Goal: Transaction & Acquisition: Obtain resource

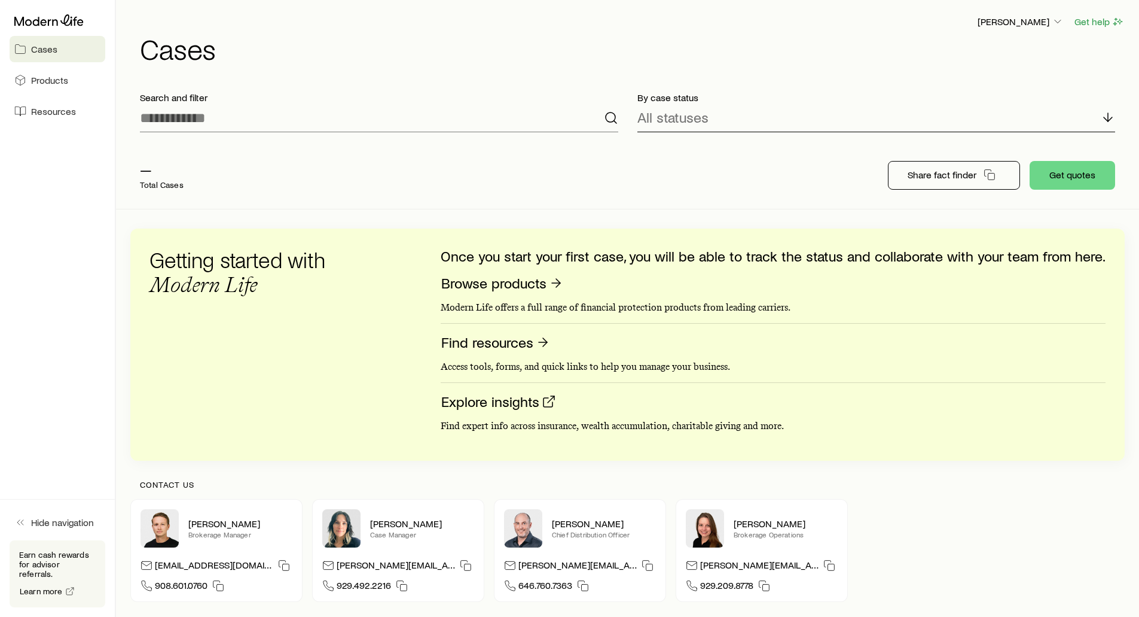
click at [677, 116] on p "All statuses" at bounding box center [673, 117] width 71 height 17
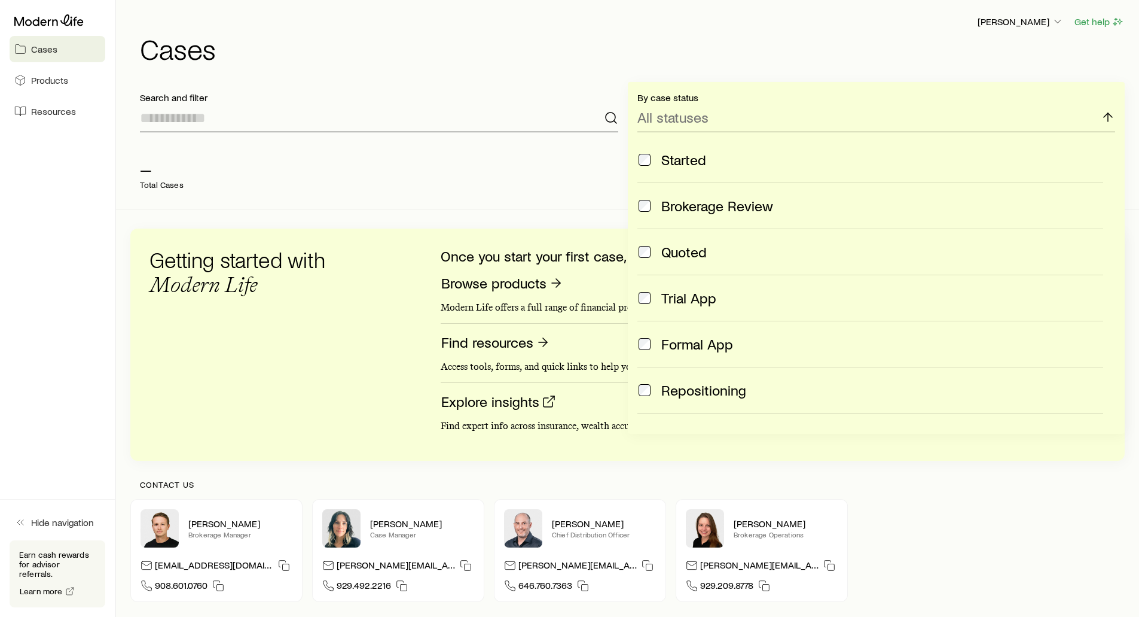
click at [490, 121] on input at bounding box center [379, 117] width 479 height 29
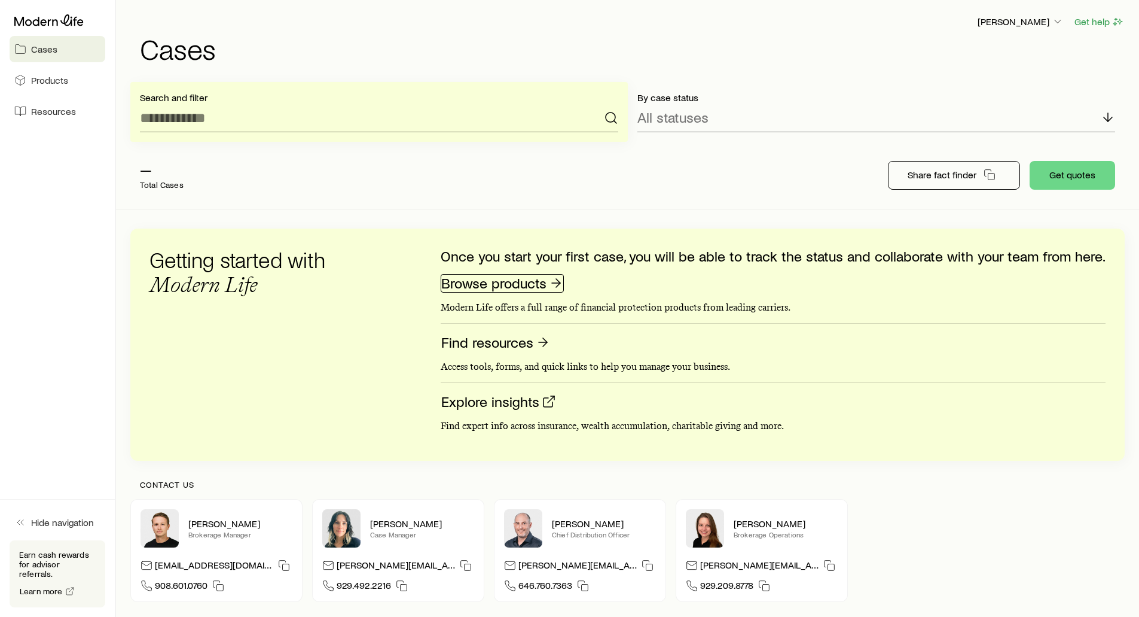
click at [521, 287] on link "Browse products" at bounding box center [502, 283] width 123 height 19
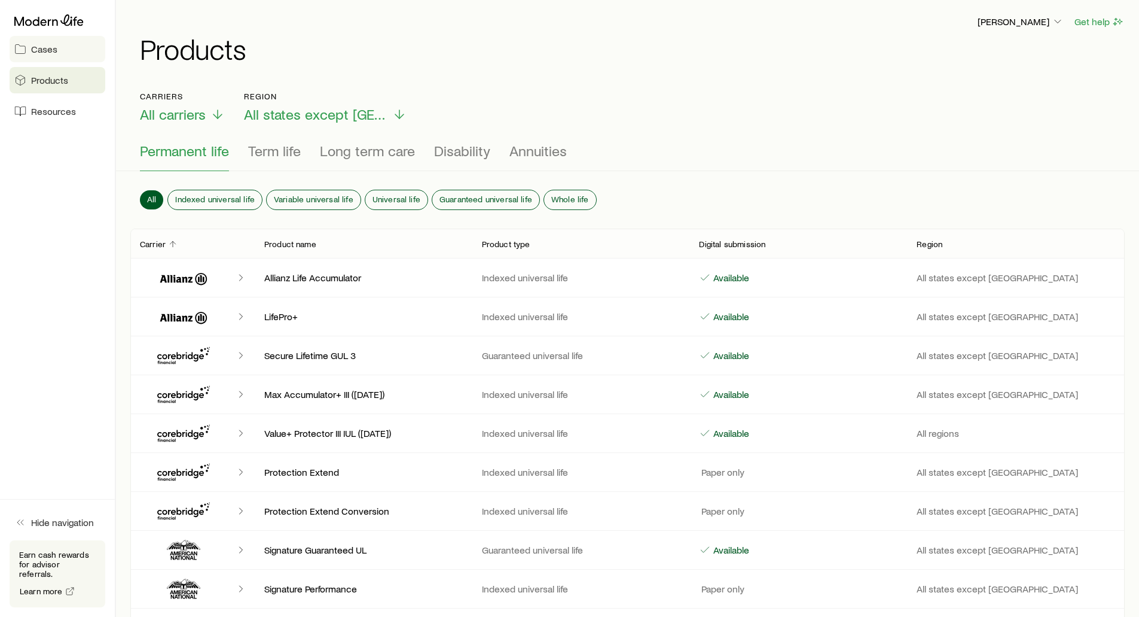
click at [25, 52] on icon at bounding box center [21, 49] width 10 height 9
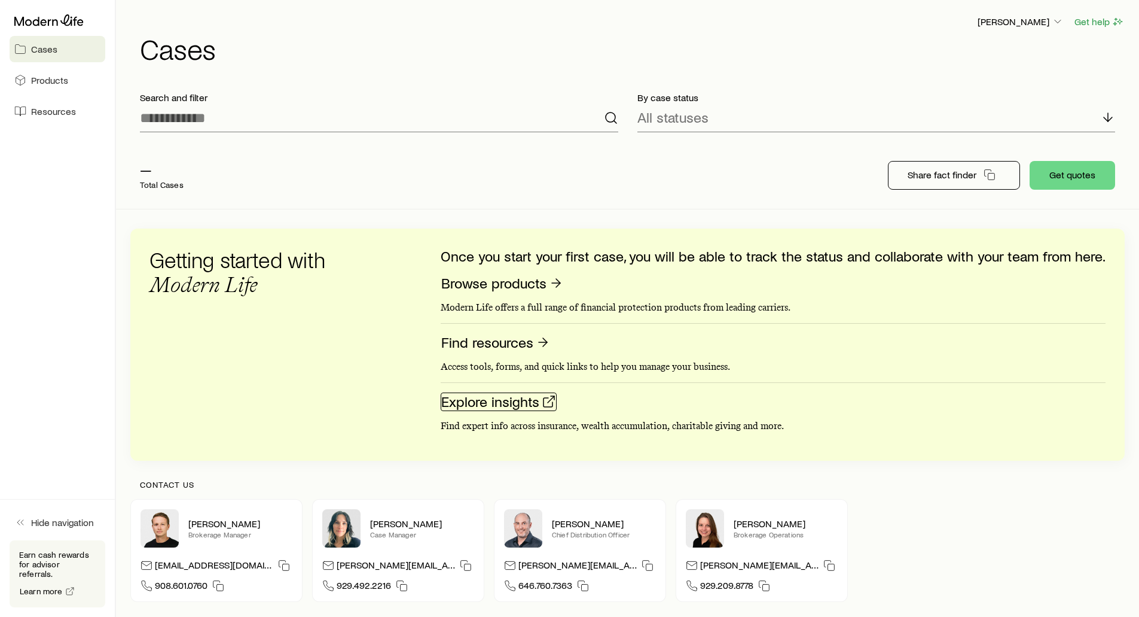
click at [474, 406] on link "Explore insights" at bounding box center [499, 401] width 116 height 19
click at [943, 178] on p "Share fact finder" at bounding box center [942, 175] width 69 height 12
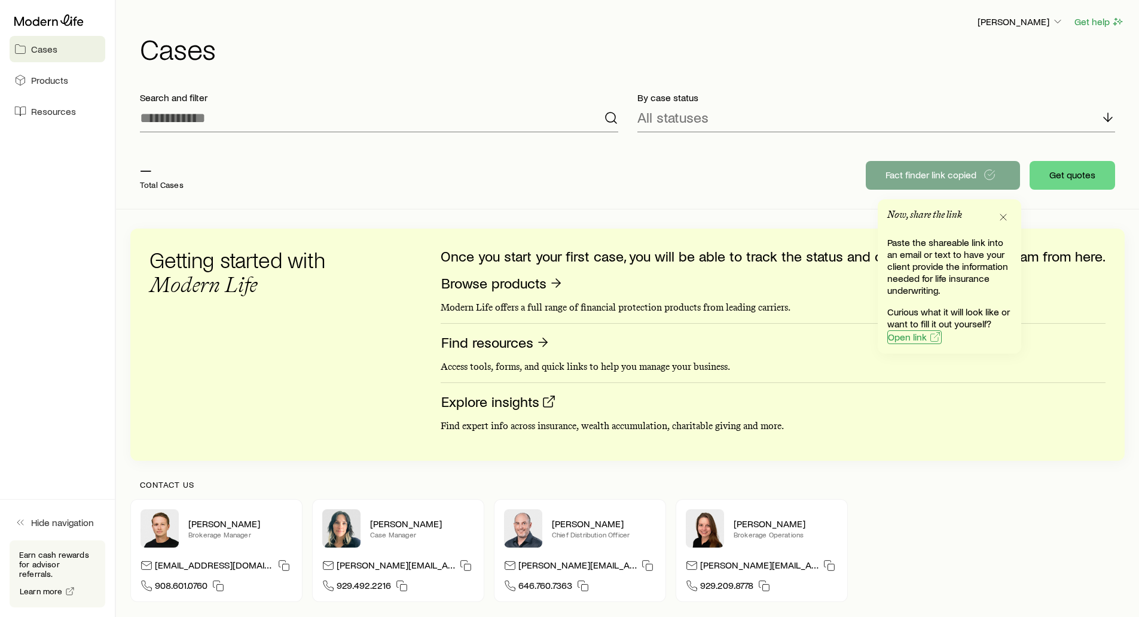
click at [909, 341] on span "Open link" at bounding box center [907, 337] width 39 height 10
click at [374, 116] on input at bounding box center [379, 117] width 479 height 29
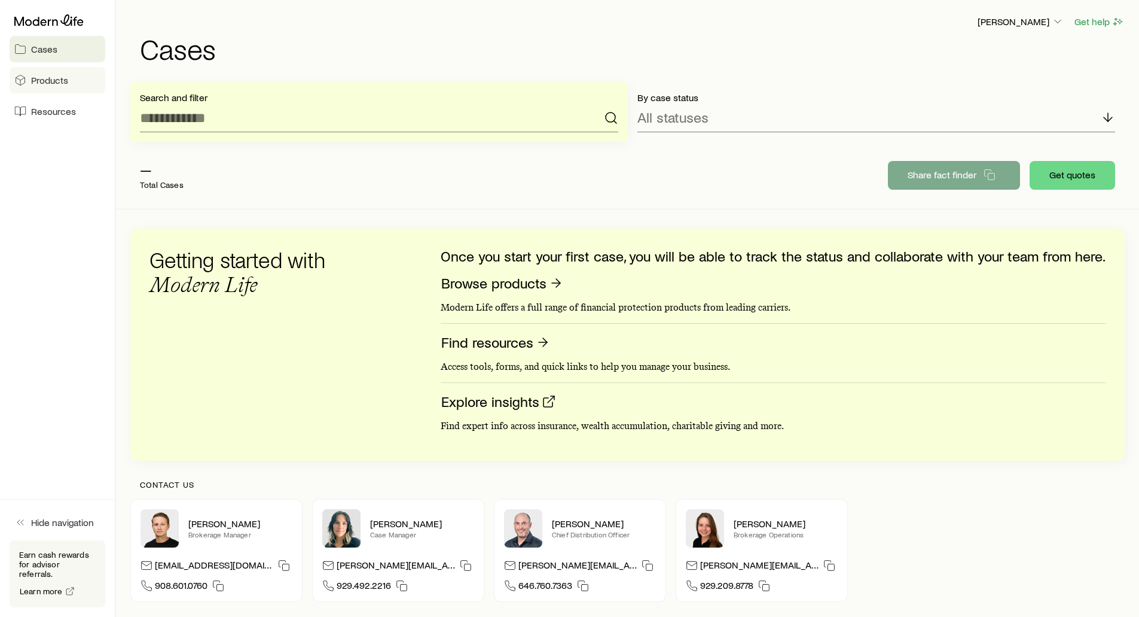
click at [43, 78] on span "Products" at bounding box center [49, 80] width 37 height 12
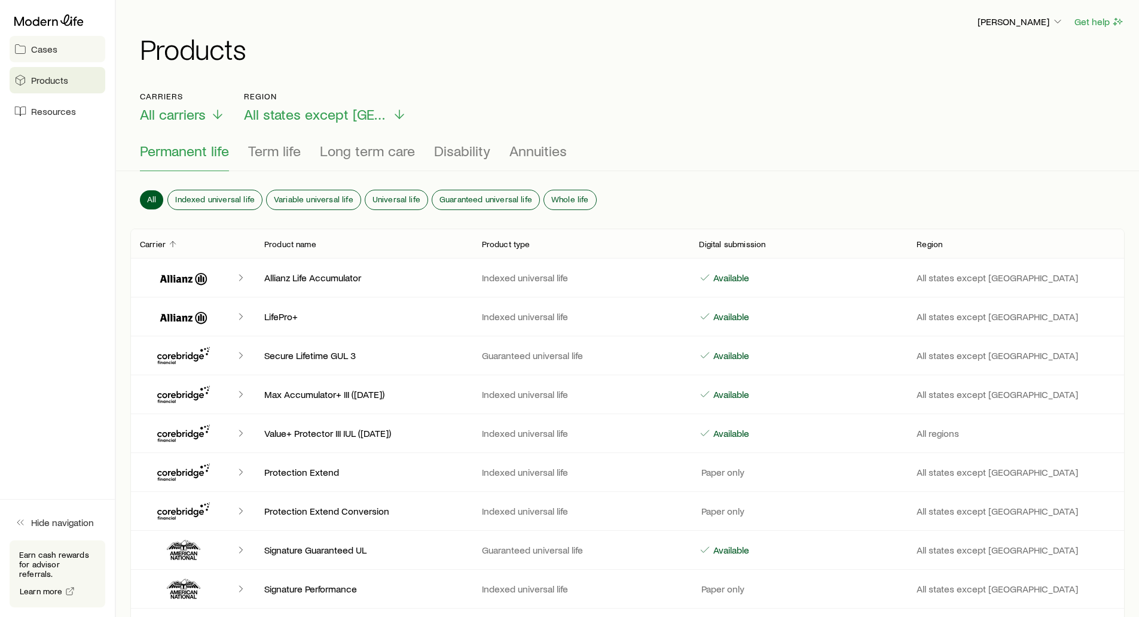
click at [32, 49] on span "Cases" at bounding box center [44, 49] width 26 height 12
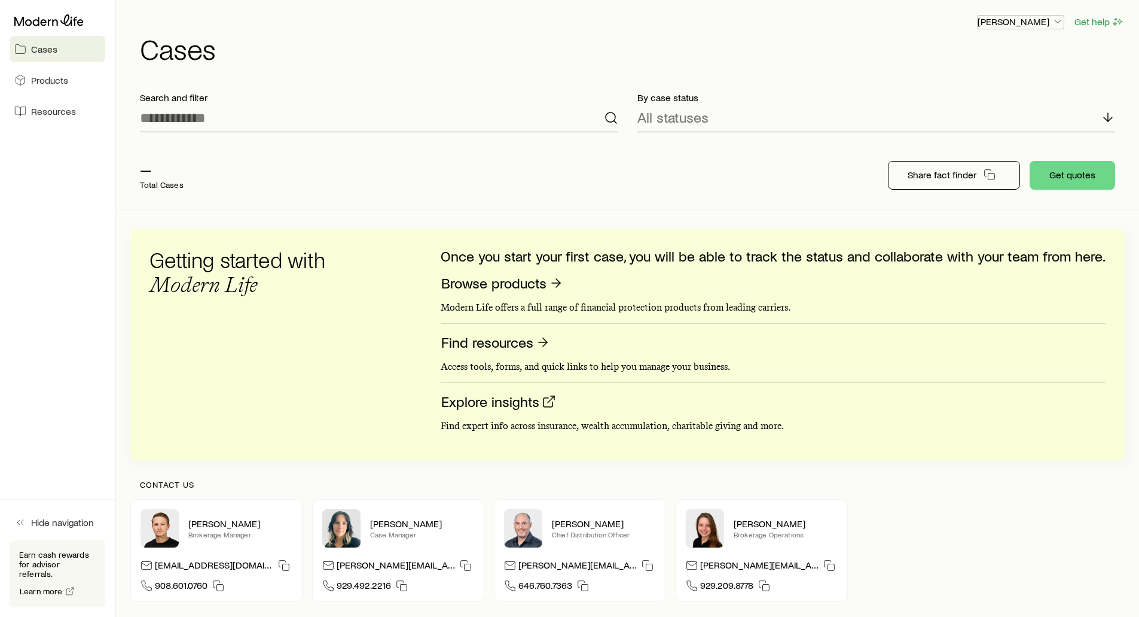
click at [1034, 24] on p "[PERSON_NAME]" at bounding box center [1021, 22] width 86 height 12
click at [961, 110] on span "Sign out" at bounding box center [964, 112] width 33 height 12
click at [1104, 120] on icon at bounding box center [1108, 117] width 14 height 14
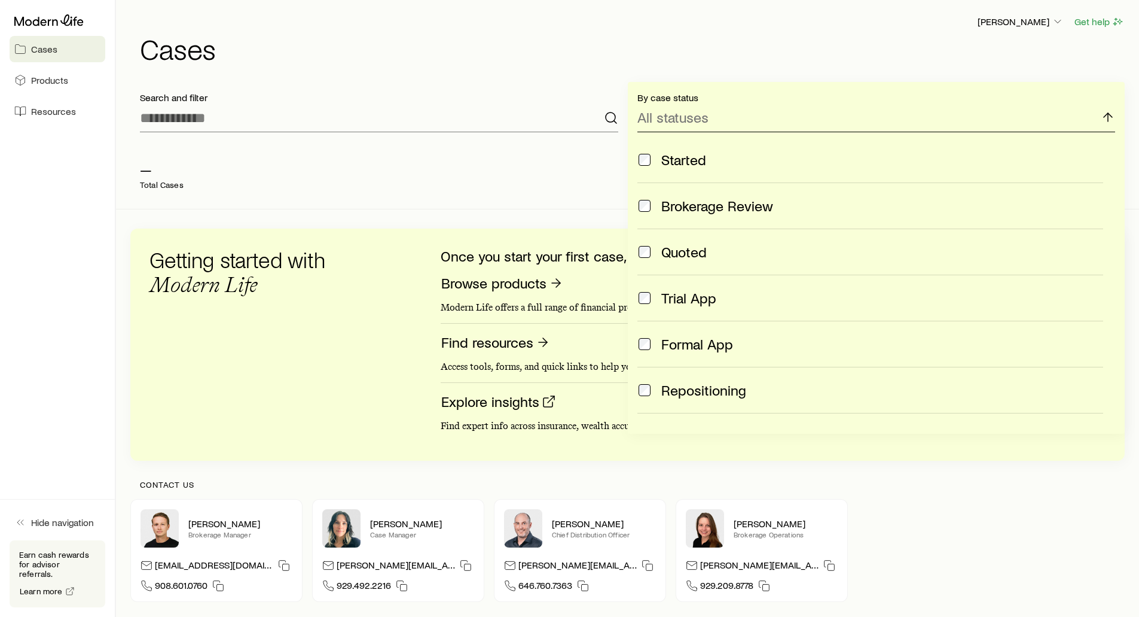
click at [1104, 120] on icon at bounding box center [1108, 117] width 14 height 14
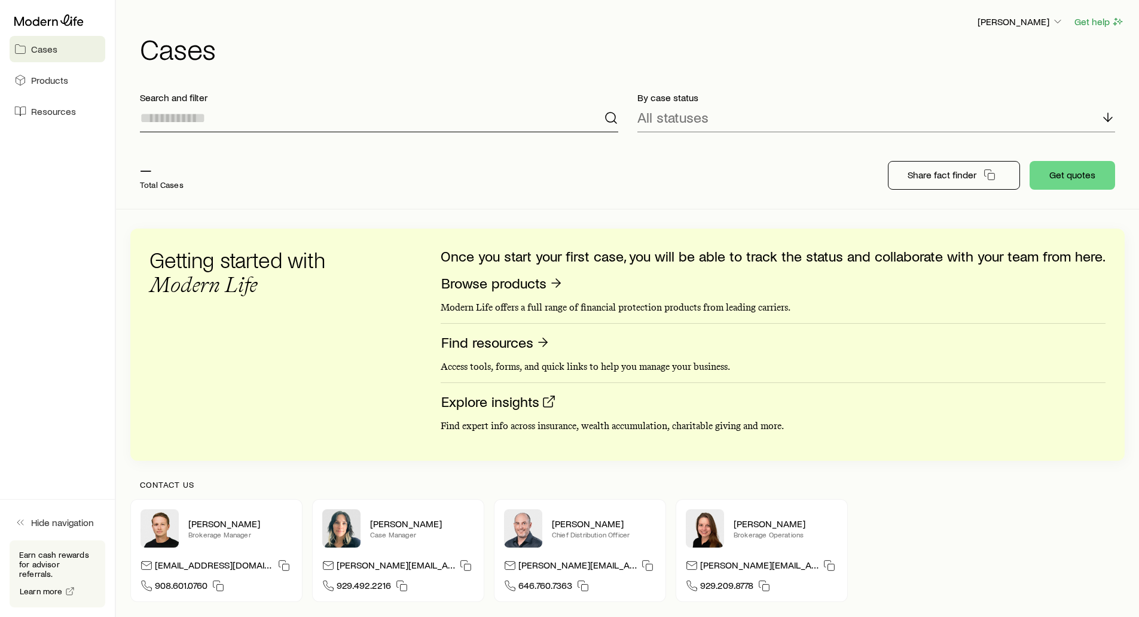
click at [468, 113] on input at bounding box center [379, 117] width 479 height 29
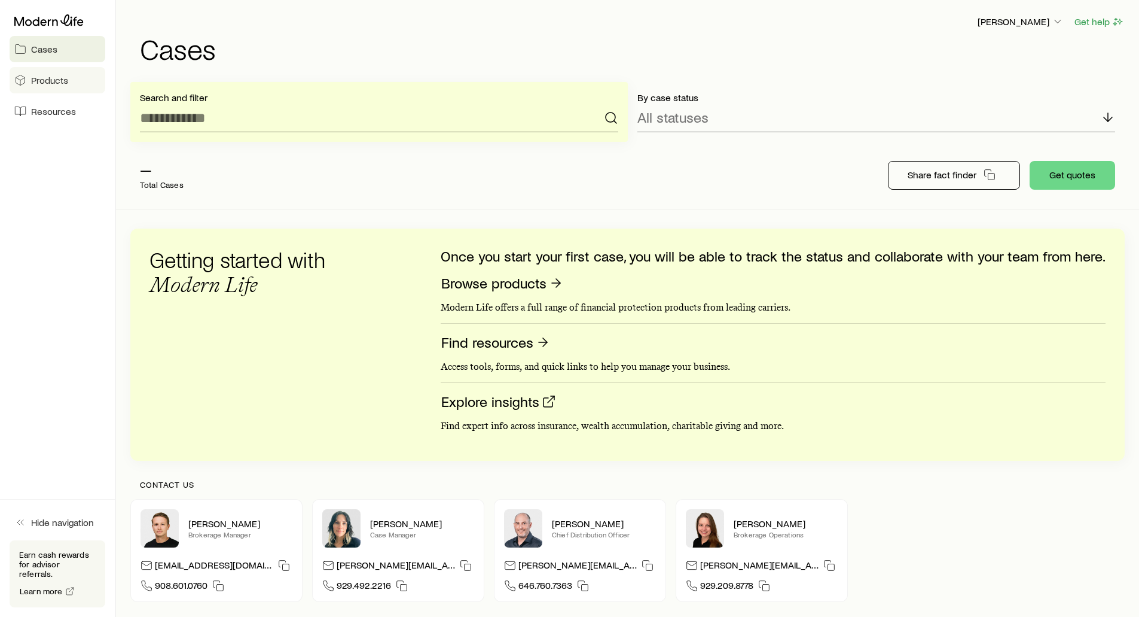
click at [50, 81] on span "Products" at bounding box center [49, 80] width 37 height 12
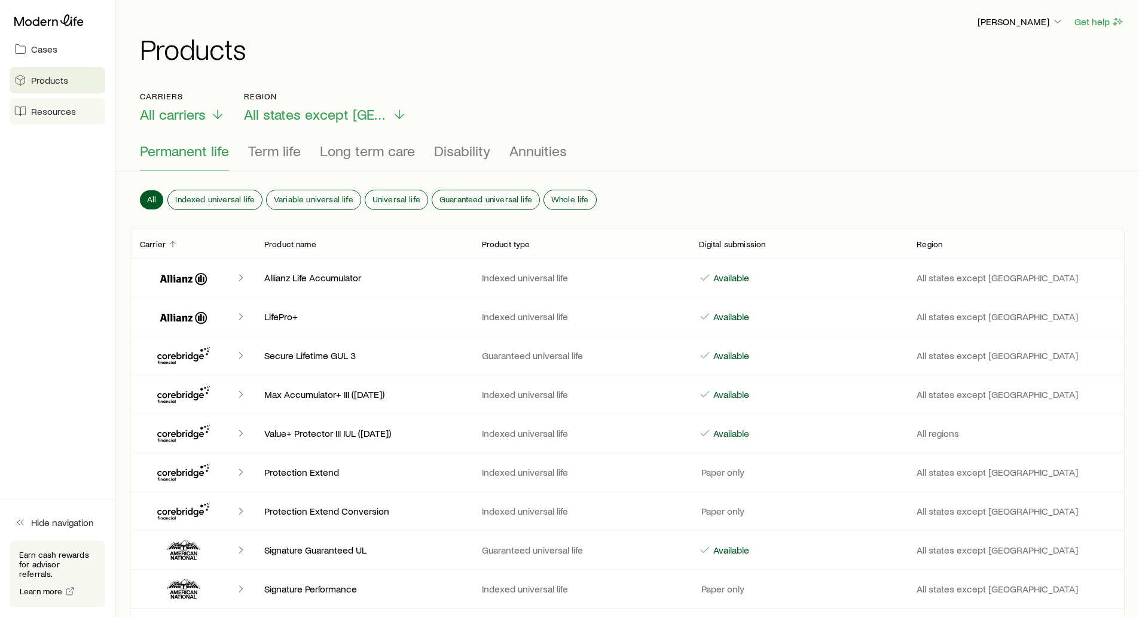
click at [50, 117] on link "Resources" at bounding box center [58, 111] width 96 height 26
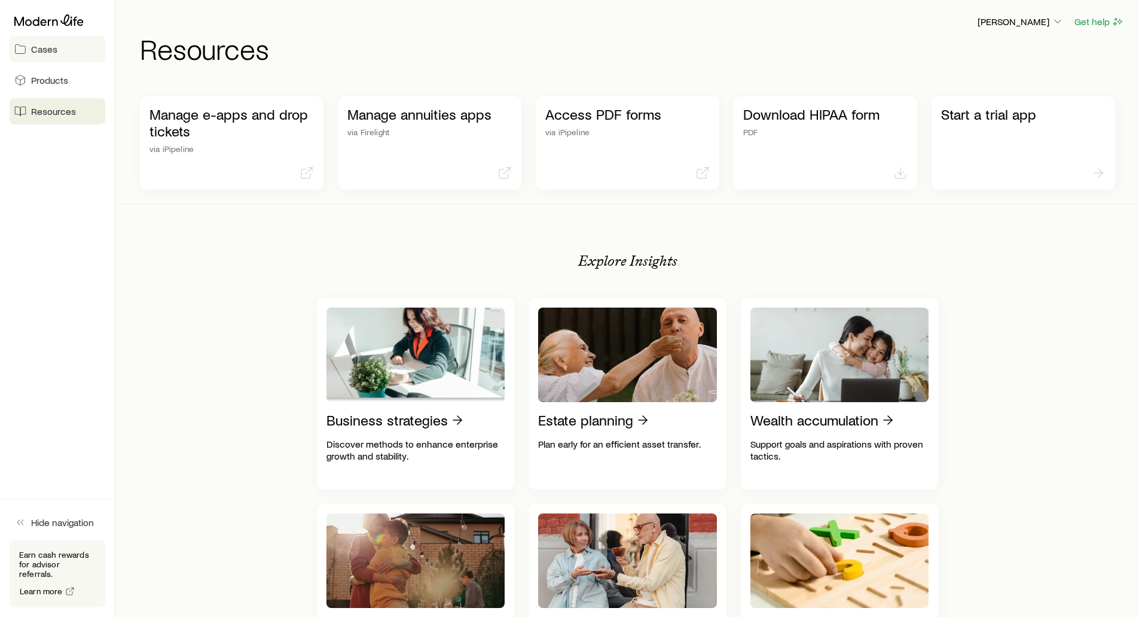
click at [47, 48] on span "Cases" at bounding box center [44, 49] width 26 height 12
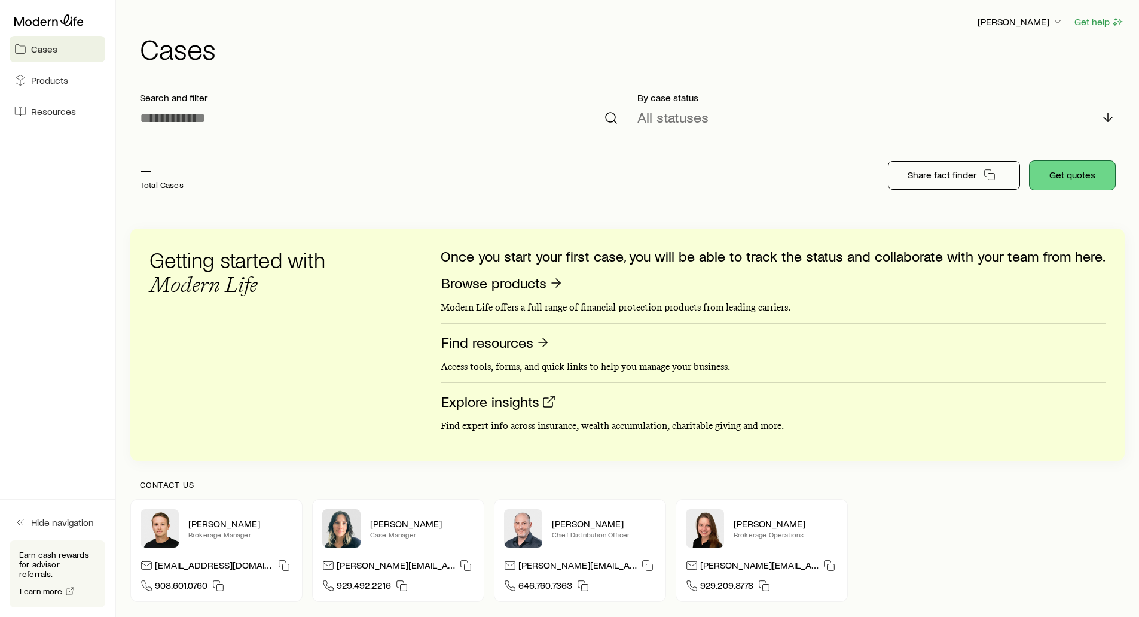
click at [1060, 171] on button "Get quotes" at bounding box center [1073, 175] width 86 height 29
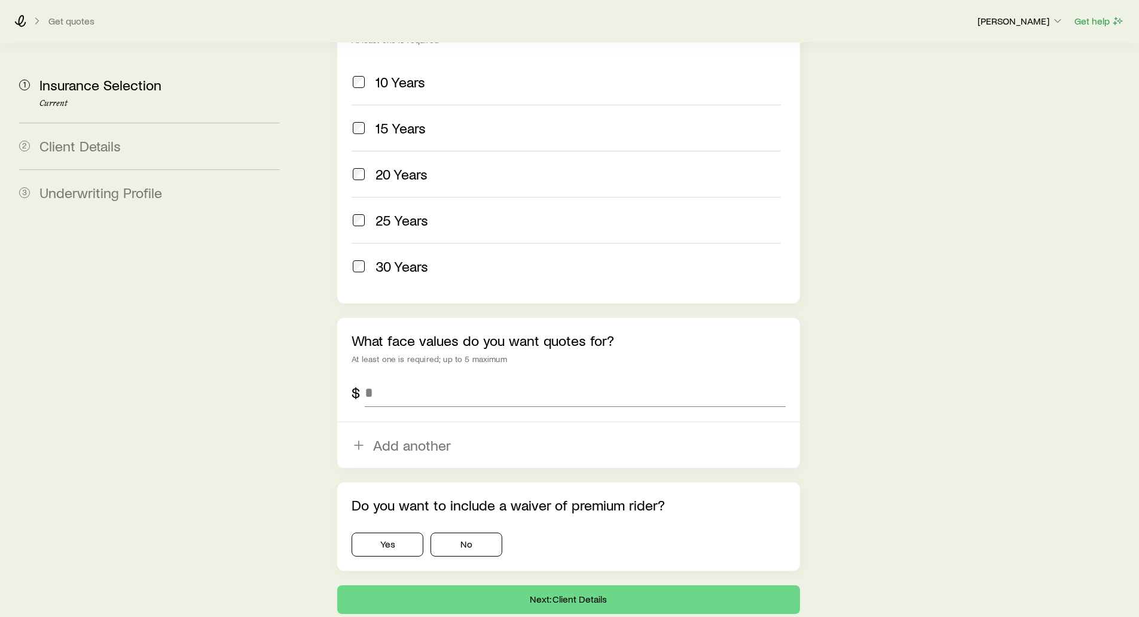
scroll to position [598, 0]
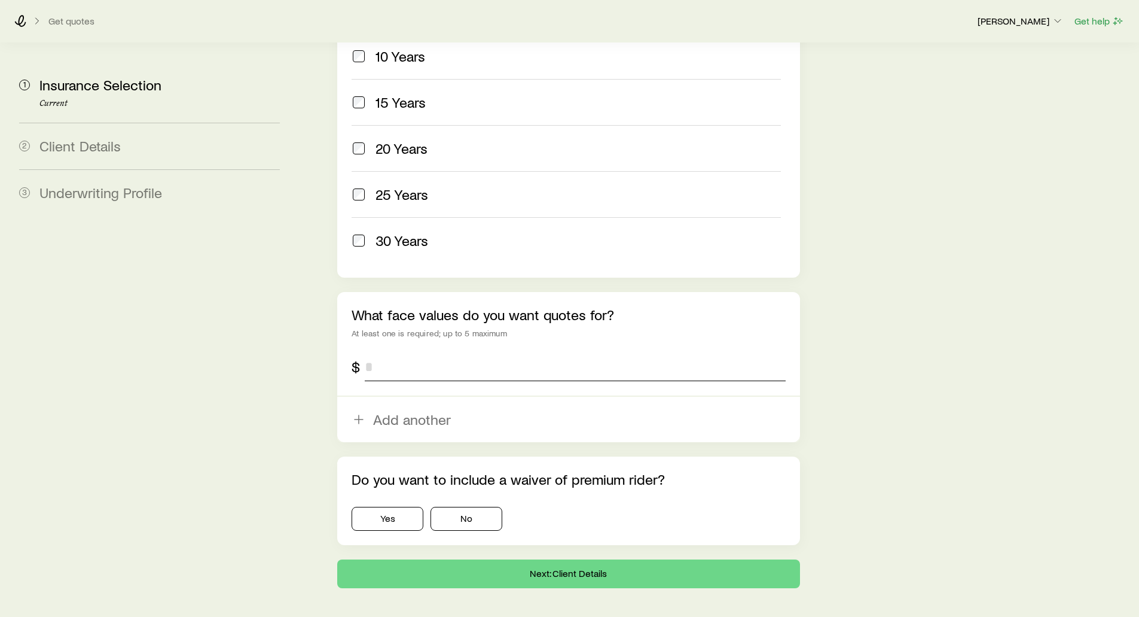
click at [386, 352] on input "tel" at bounding box center [575, 366] width 420 height 29
type input "*******"
click at [461, 507] on button "No" at bounding box center [467, 519] width 72 height 24
click at [584, 559] on button "Next: Client Details" at bounding box center [568, 573] width 462 height 29
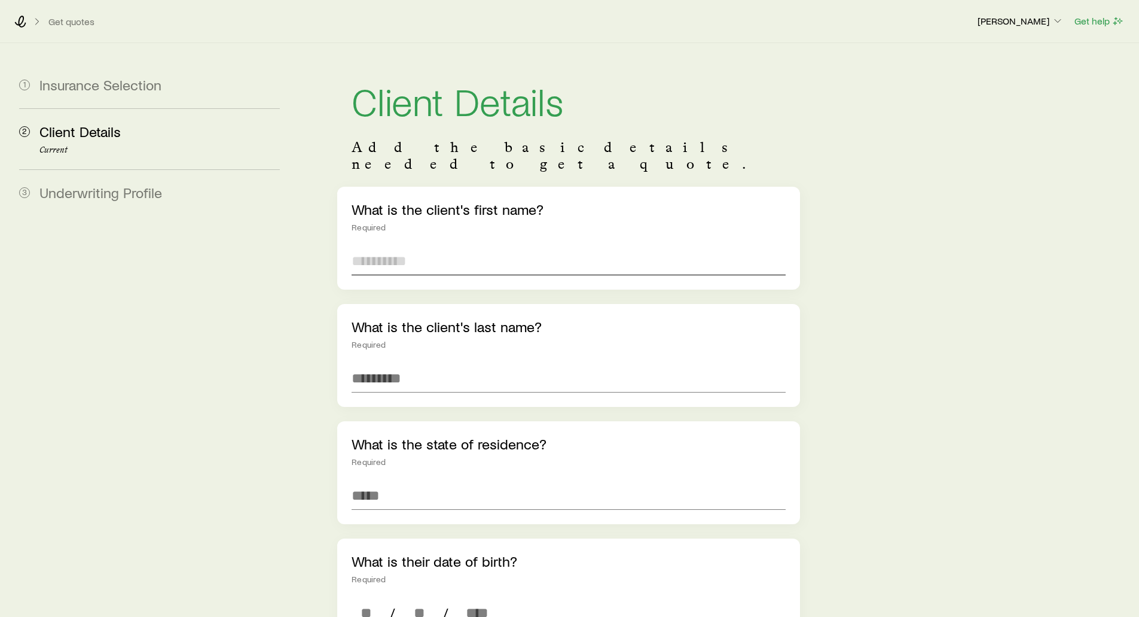
click at [377, 246] on input "text" at bounding box center [569, 260] width 434 height 29
type input "****"
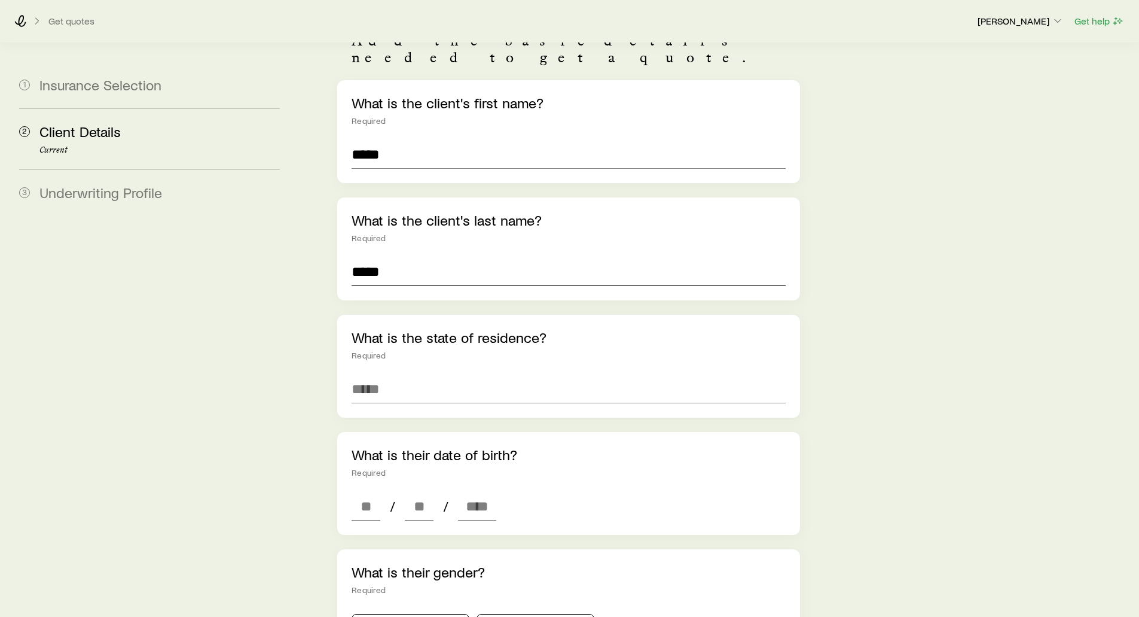
scroll to position [120, 0]
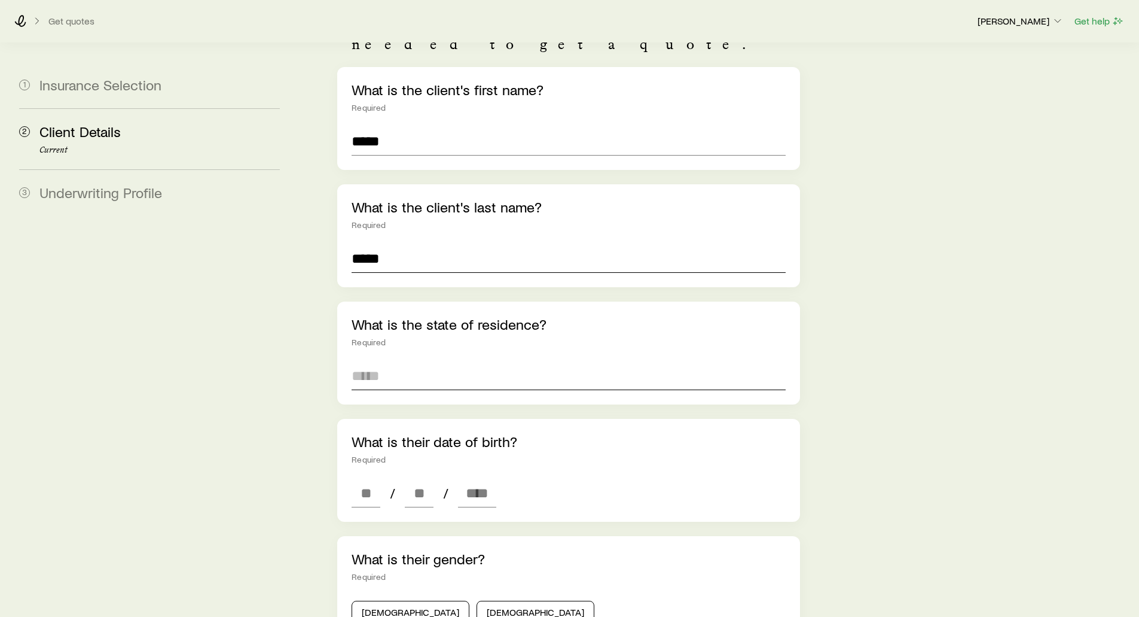
type input "*****"
click at [369, 361] on input at bounding box center [569, 375] width 434 height 29
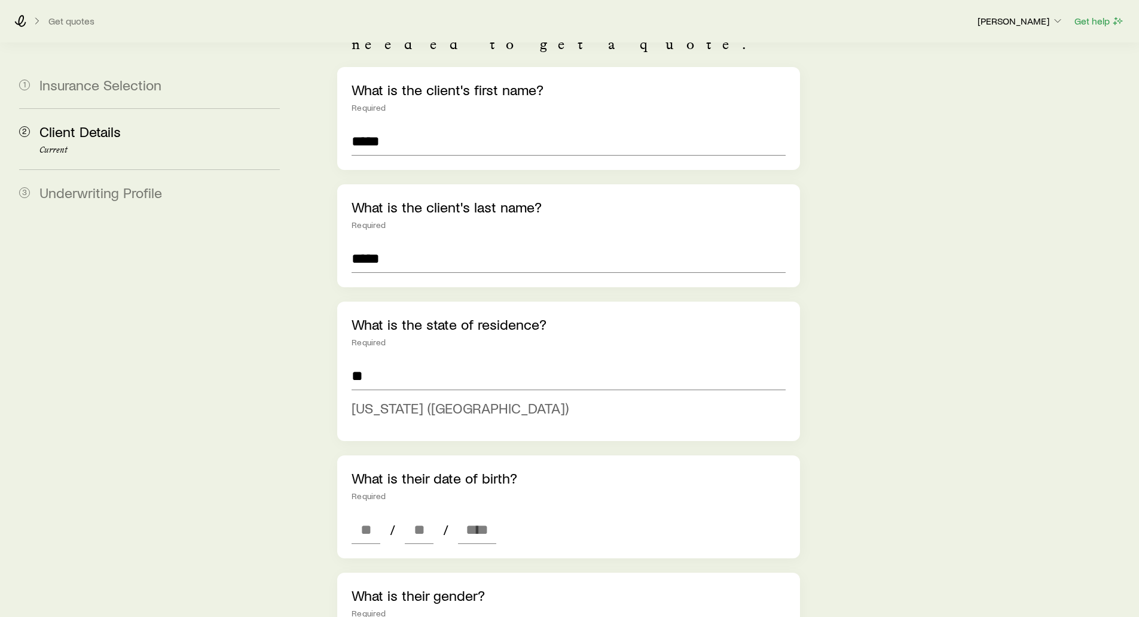
click at [374, 399] on span "North Carolina (NC)" at bounding box center [460, 407] width 217 height 17
type input "**********"
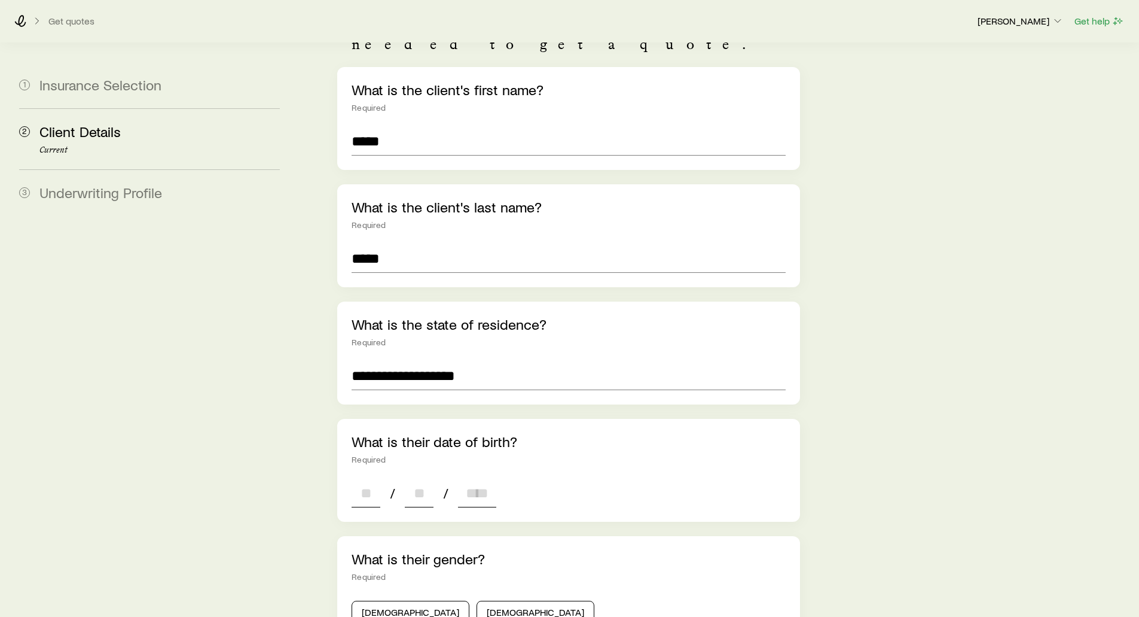
click at [366, 479] on input at bounding box center [366, 493] width 29 height 29
type input "**"
type input "****"
type input "*"
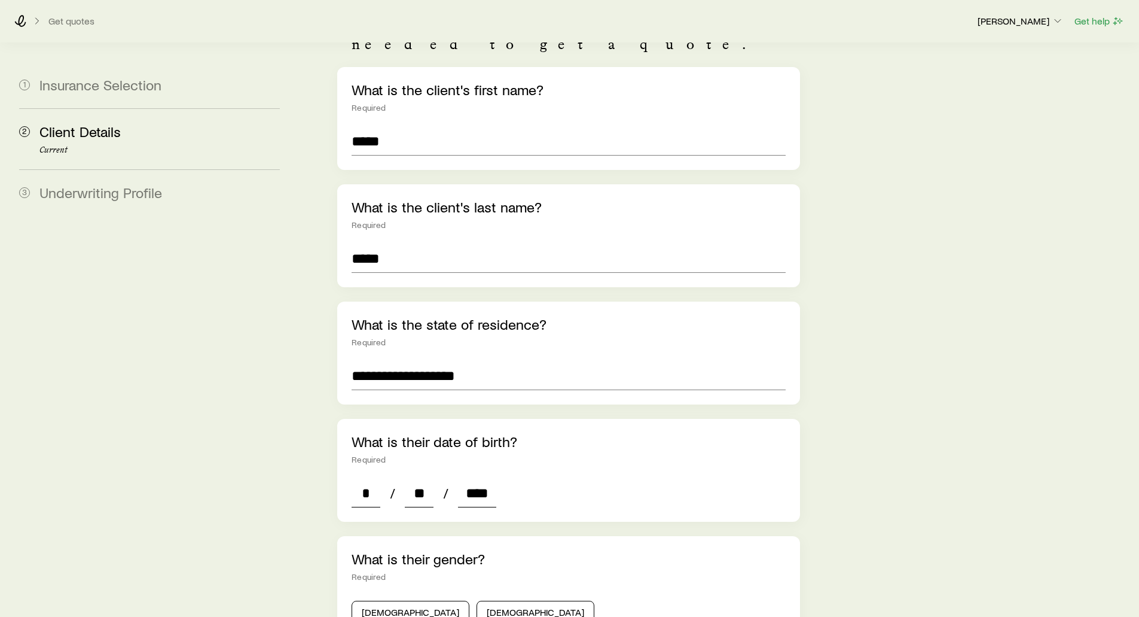
type input "****"
drag, startPoint x: 187, startPoint y: 432, endPoint x: 227, endPoint y: 409, distance: 47.2
click at [194, 428] on aside "1 Insurance Selection 2 Client Details Current 3 Underwriting Profile" at bounding box center [150, 497] width 280 height 1148
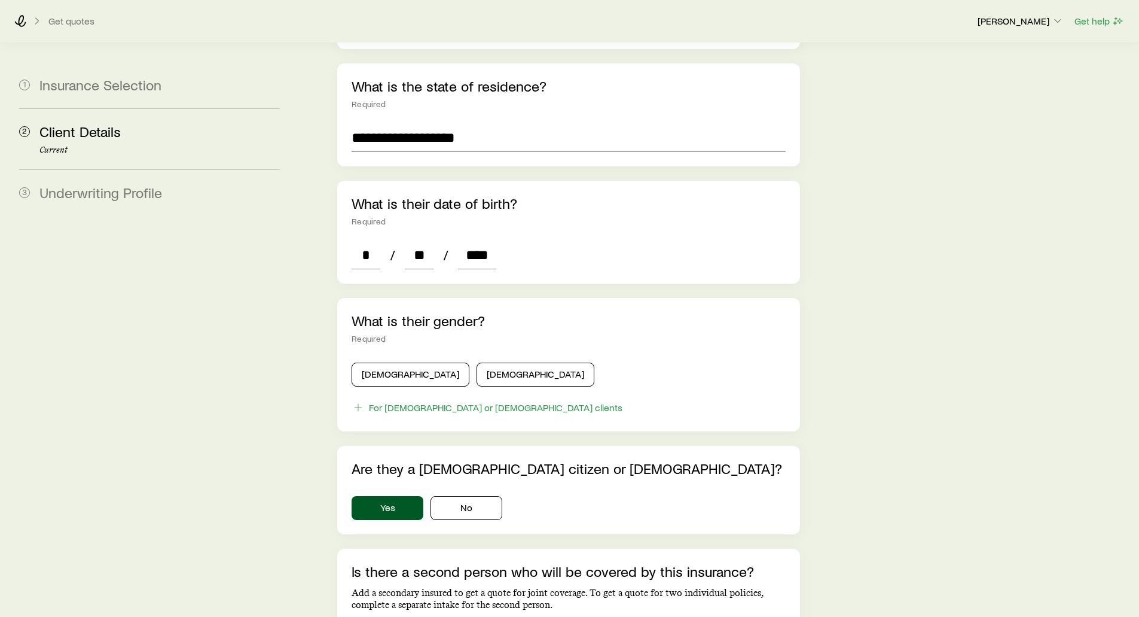
scroll to position [359, 0]
click at [398, 361] on button "Male" at bounding box center [411, 373] width 118 height 24
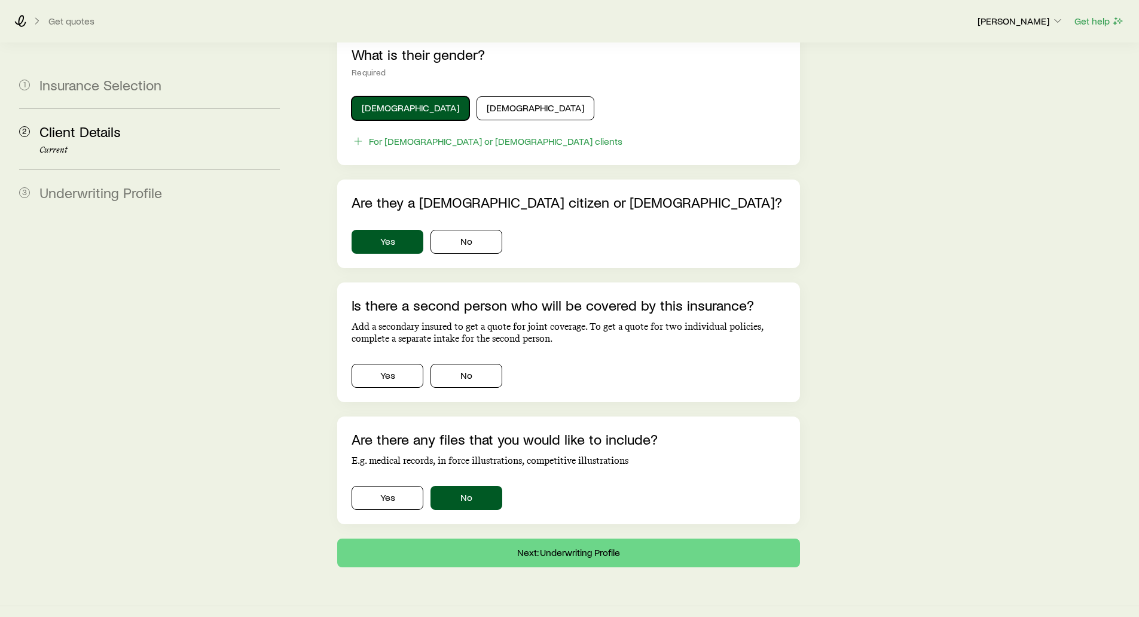
scroll to position [625, 0]
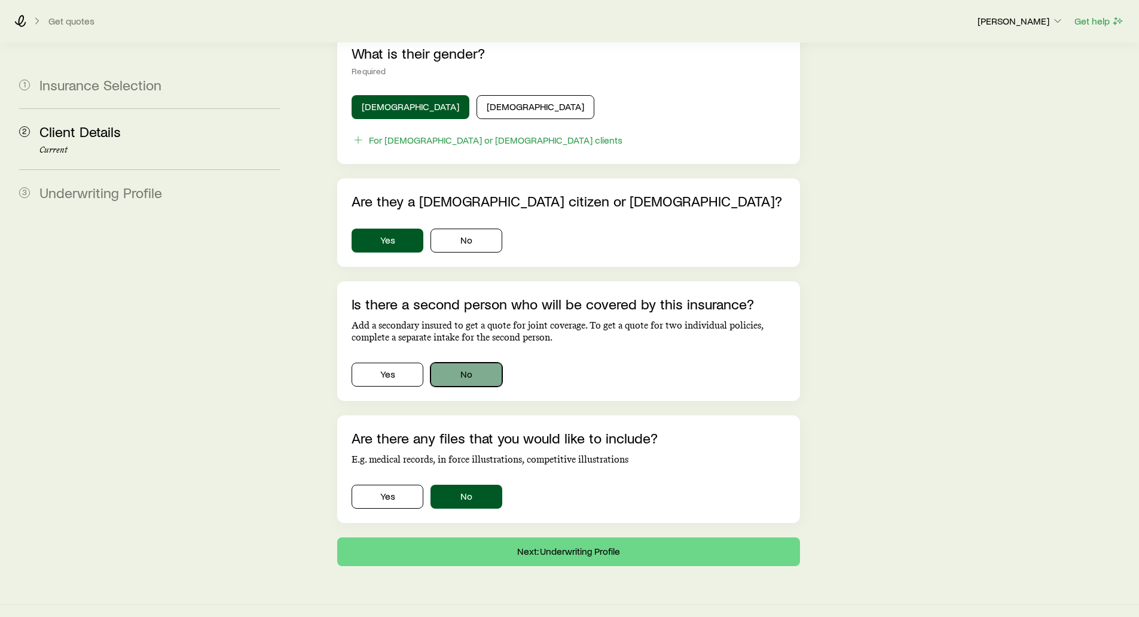
click at [480, 362] on button "No" at bounding box center [467, 374] width 72 height 24
click at [554, 543] on button "Next: Underwriting Profile" at bounding box center [568, 551] width 462 height 29
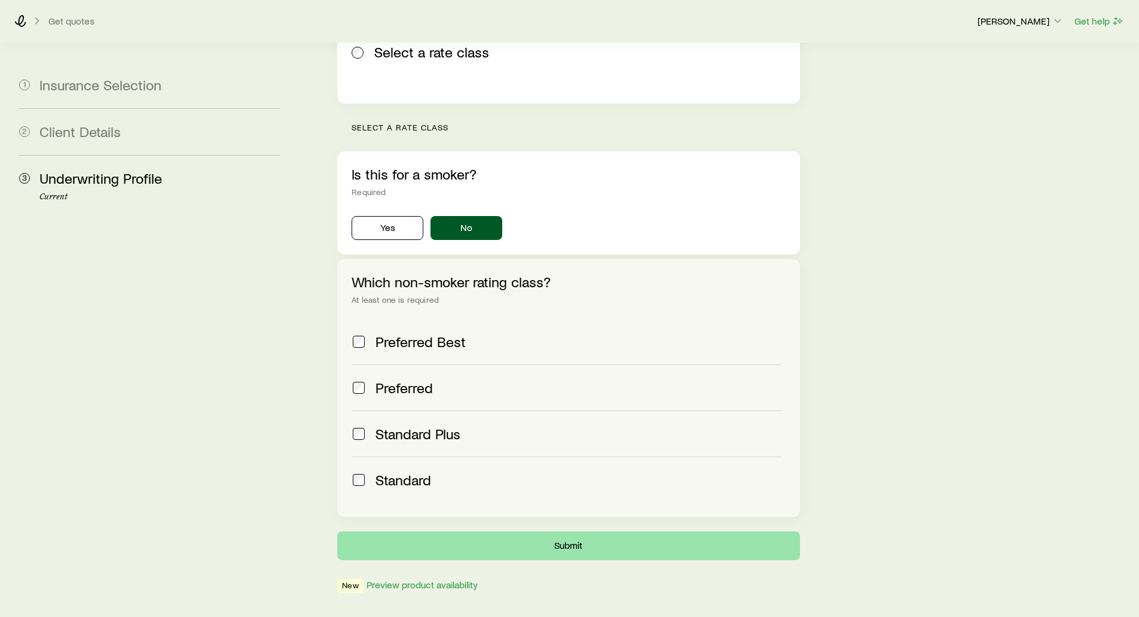
scroll to position [307, 0]
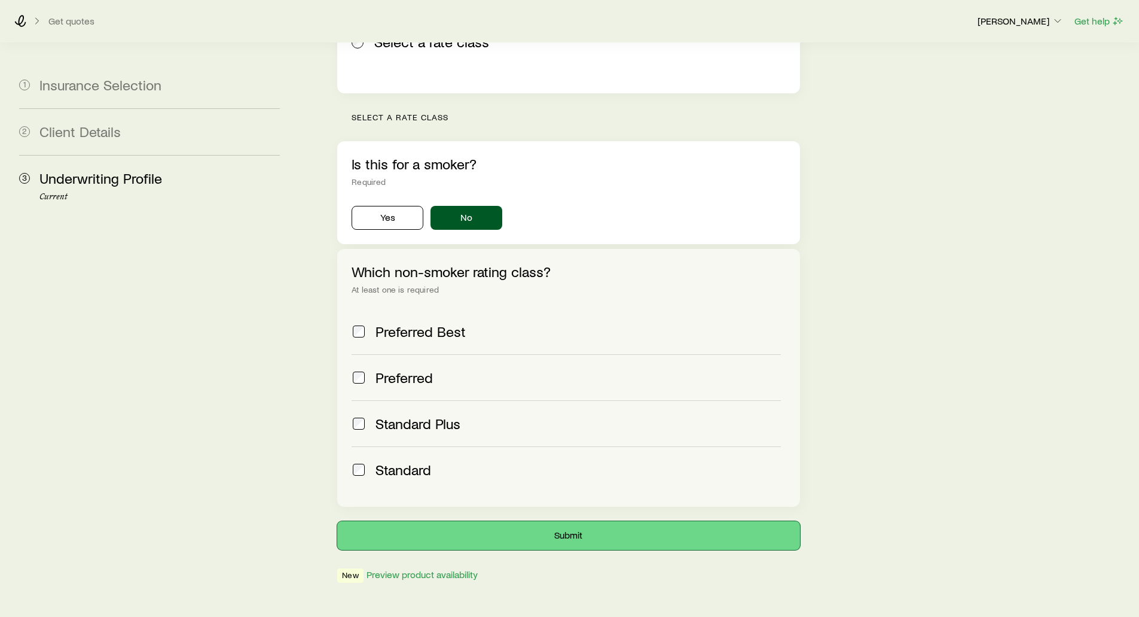
click at [522, 521] on button "Submit" at bounding box center [568, 535] width 462 height 29
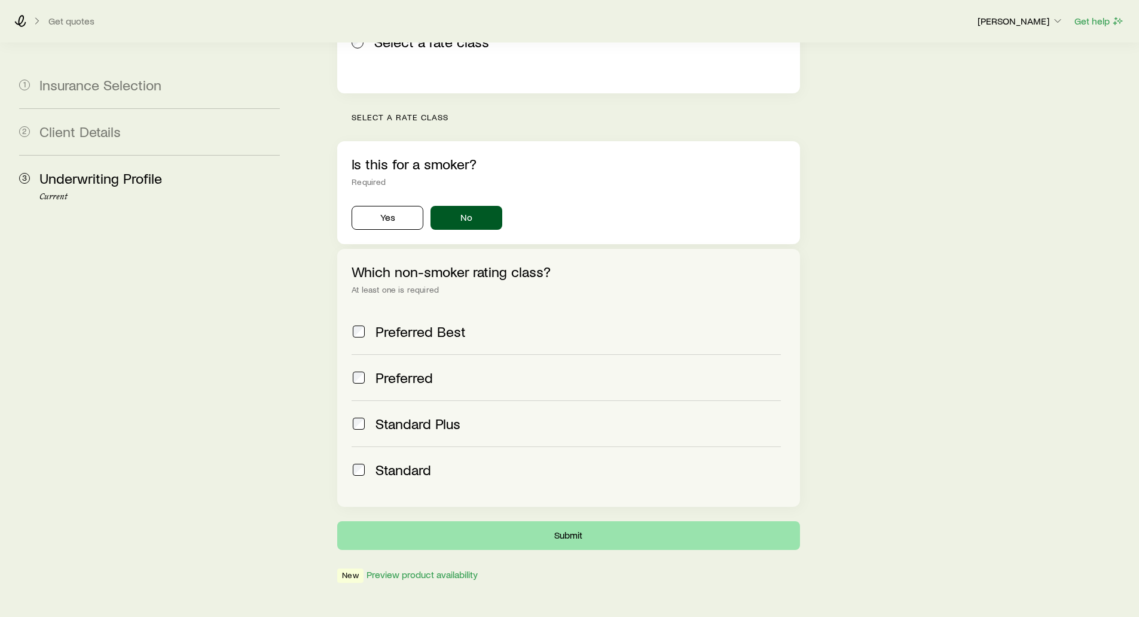
scroll to position [0, 0]
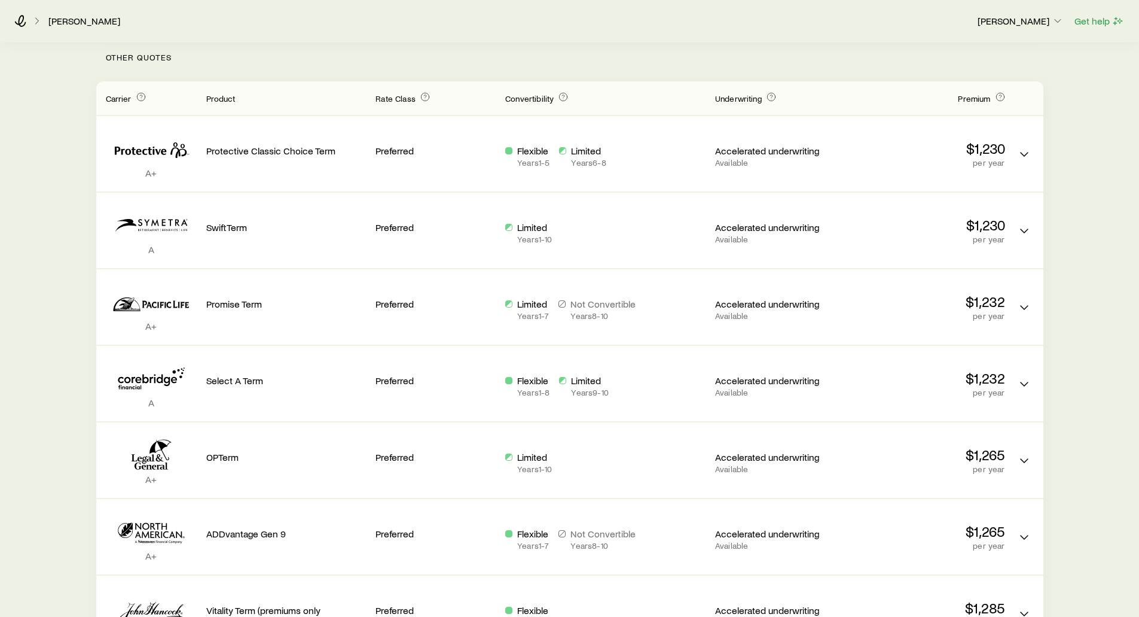
scroll to position [299, 0]
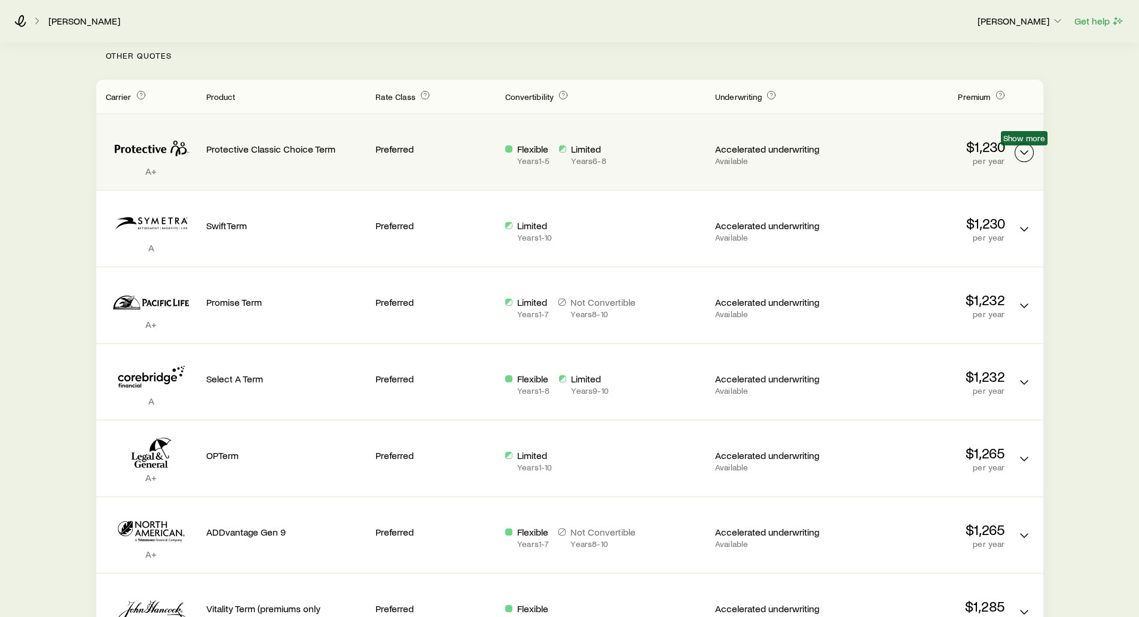
click at [1025, 153] on icon "Term quotes" at bounding box center [1024, 152] width 14 height 14
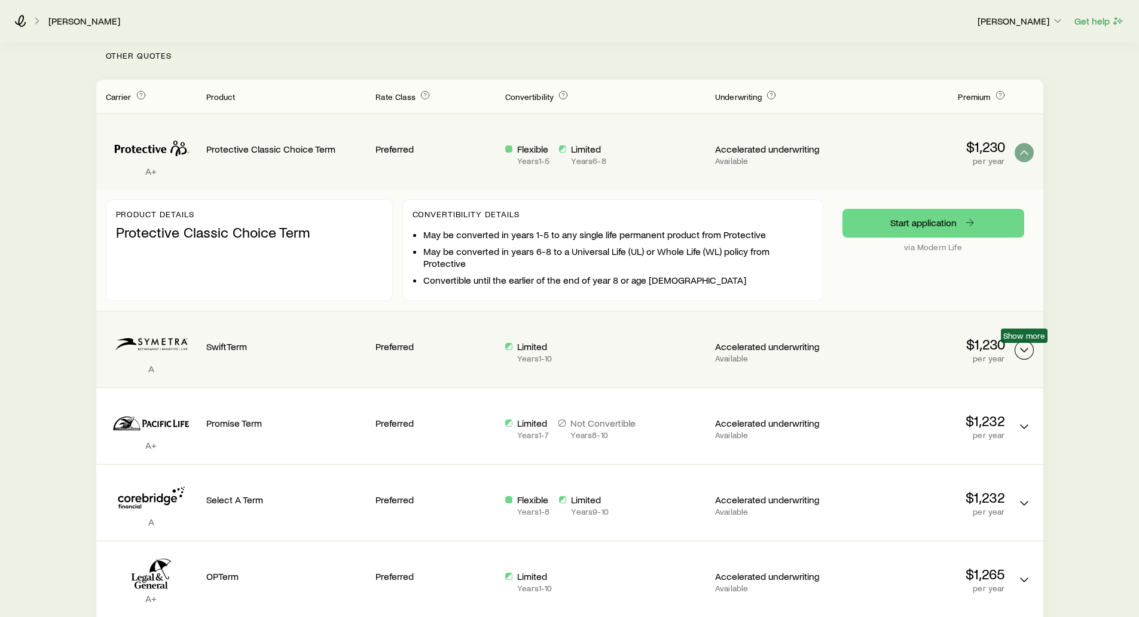
click at [1025, 354] on icon "Term quotes" at bounding box center [1024, 350] width 14 height 14
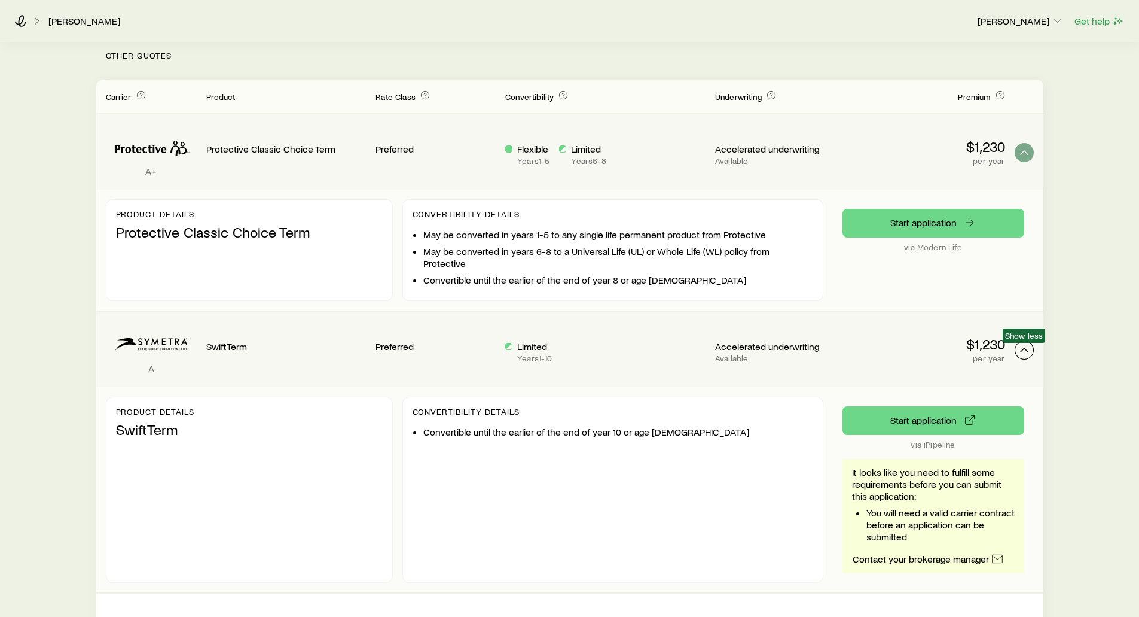
click at [1028, 348] on icon "Term quotes" at bounding box center [1024, 350] width 14 height 14
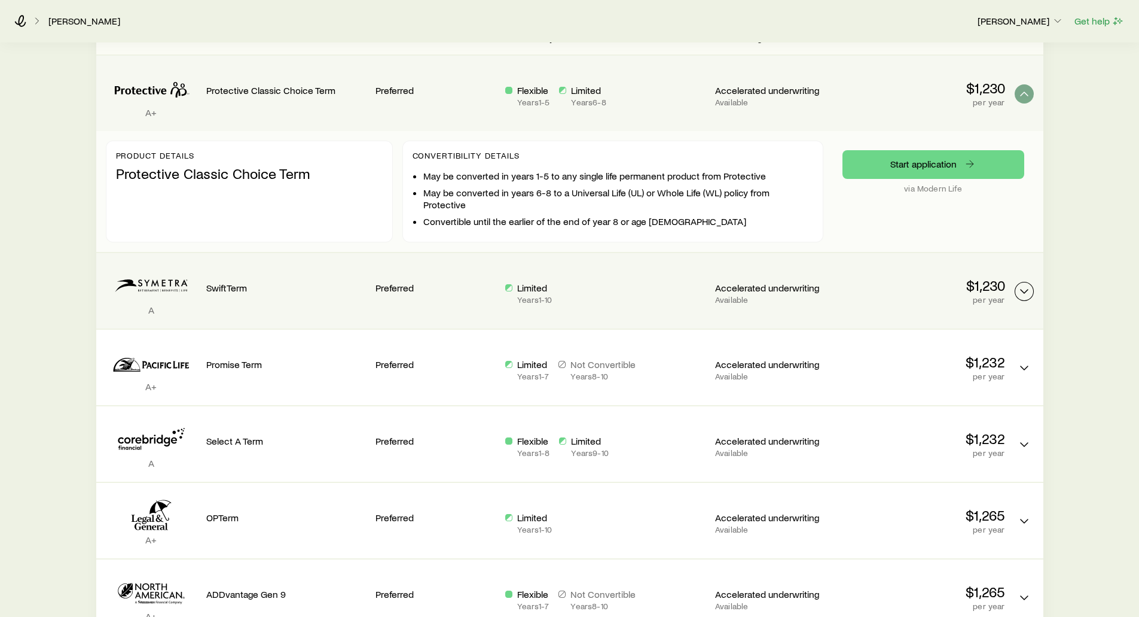
scroll to position [359, 0]
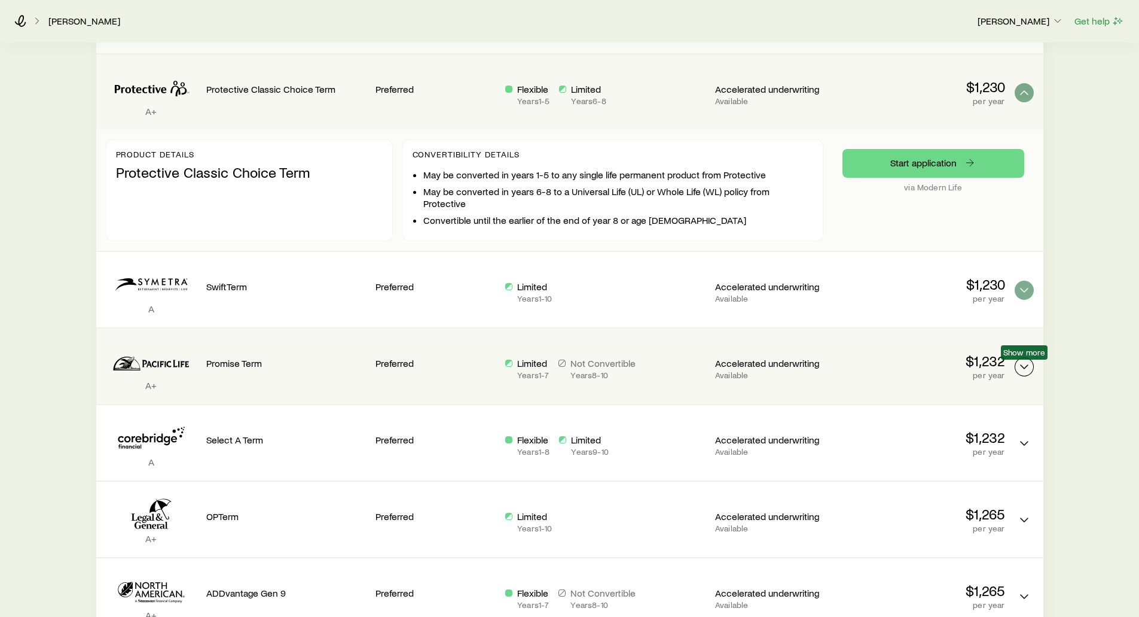
click at [1026, 365] on icon "Term quotes" at bounding box center [1024, 366] width 14 height 14
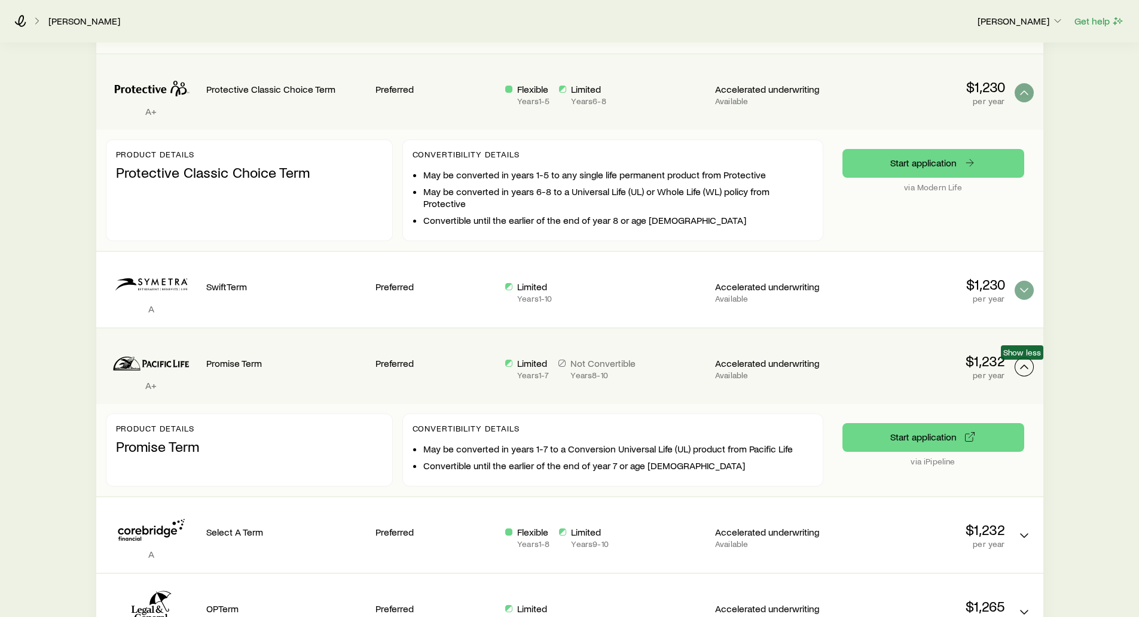
click at [1026, 365] on icon "Term quotes" at bounding box center [1024, 366] width 14 height 14
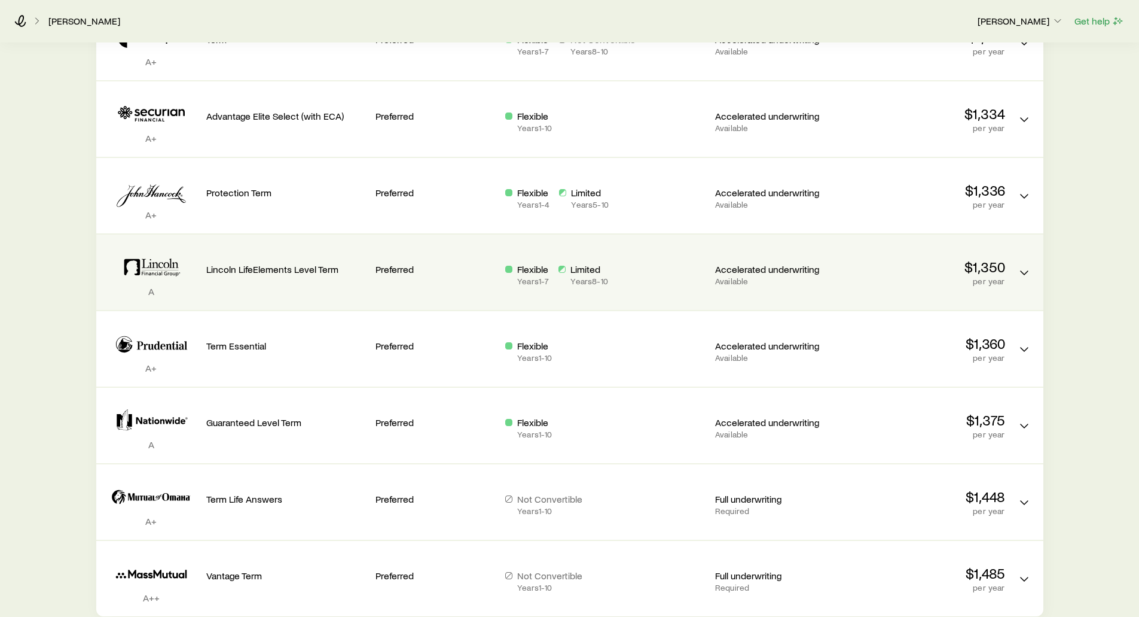
scroll to position [1132, 0]
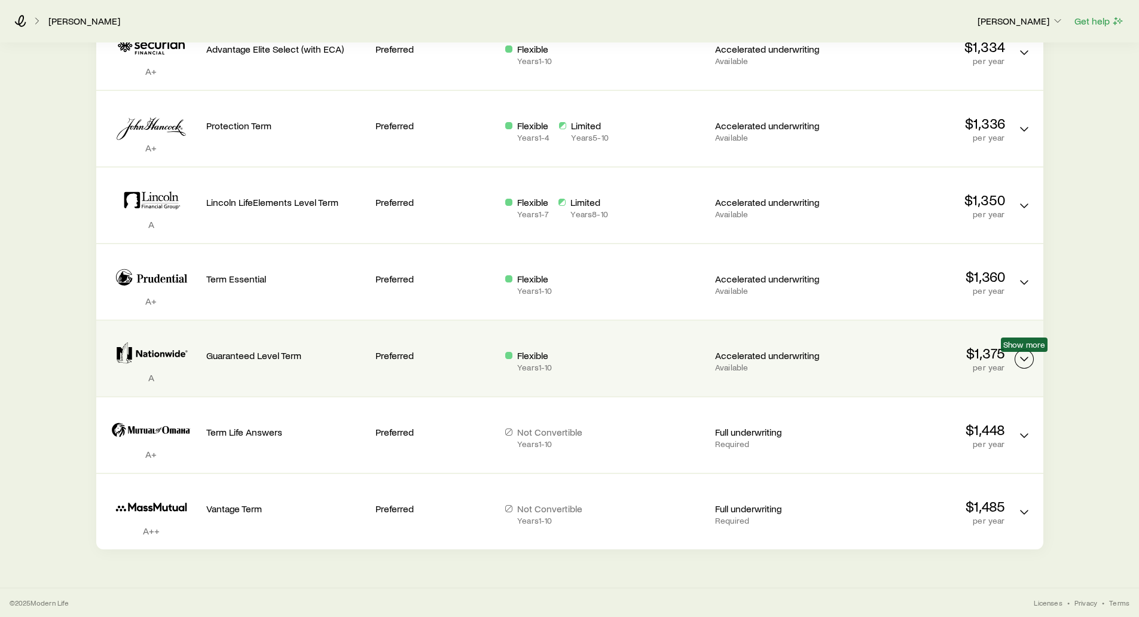
click at [1025, 358] on icon "Term quotes" at bounding box center [1024, 359] width 14 height 14
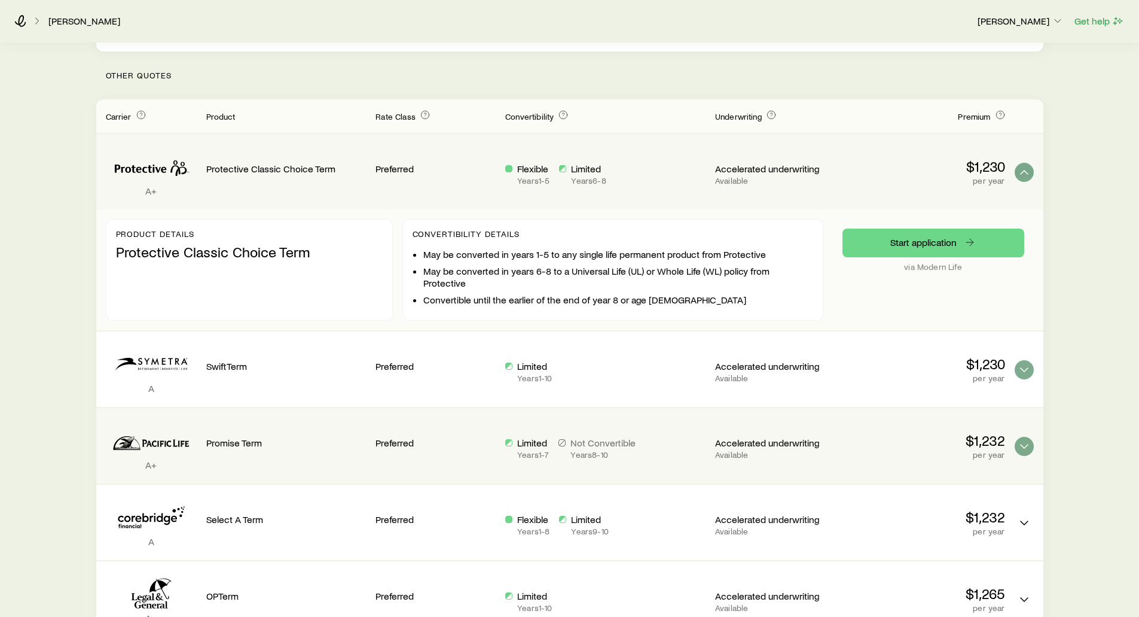
scroll to position [0, 0]
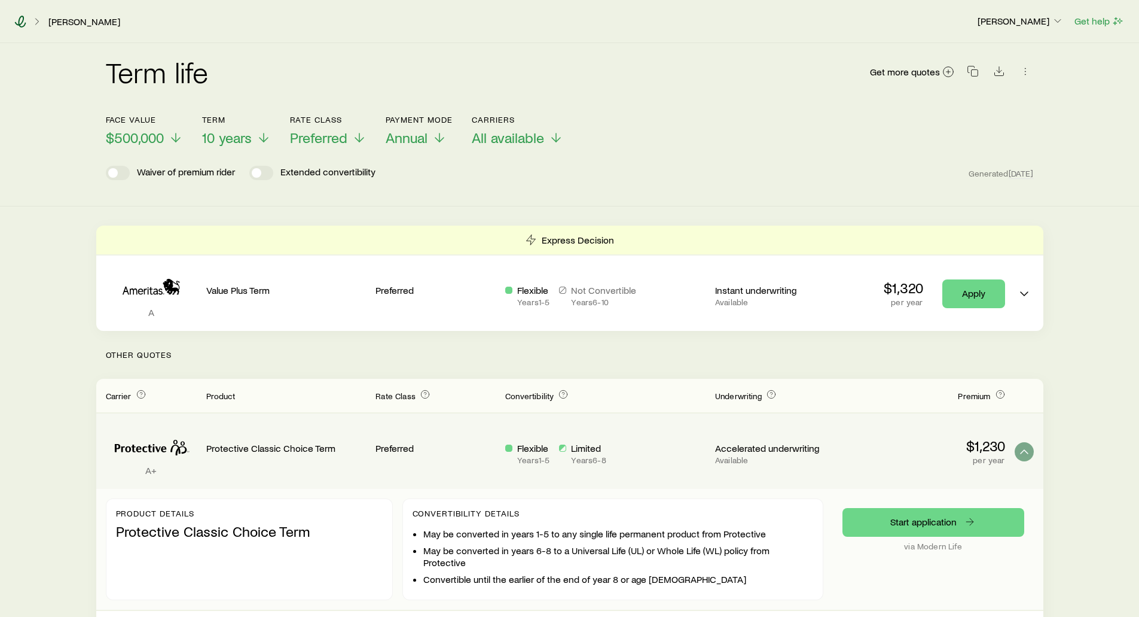
click at [24, 22] on icon at bounding box center [20, 22] width 12 height 12
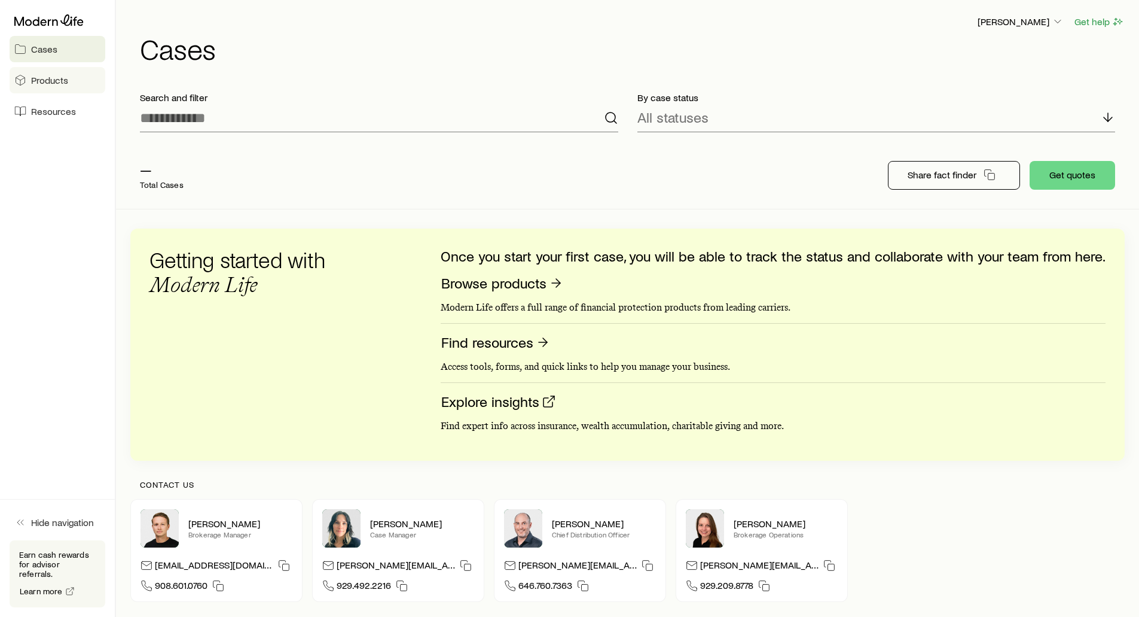
click at [51, 81] on span "Products" at bounding box center [49, 80] width 37 height 12
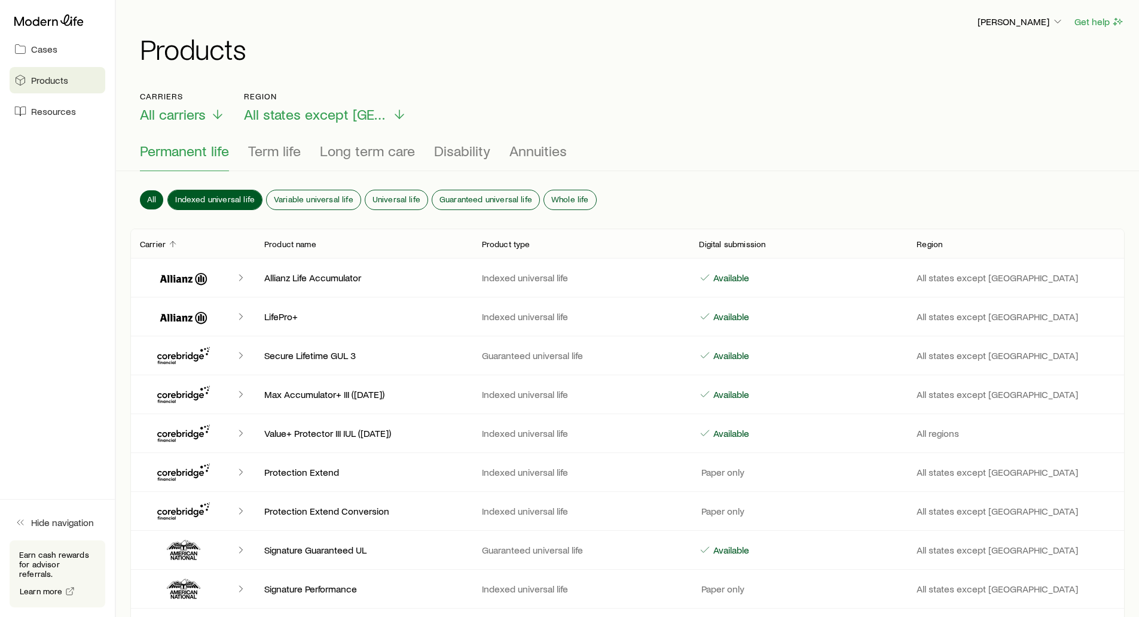
click at [207, 194] on span "Indexed universal life" at bounding box center [215, 199] width 80 height 10
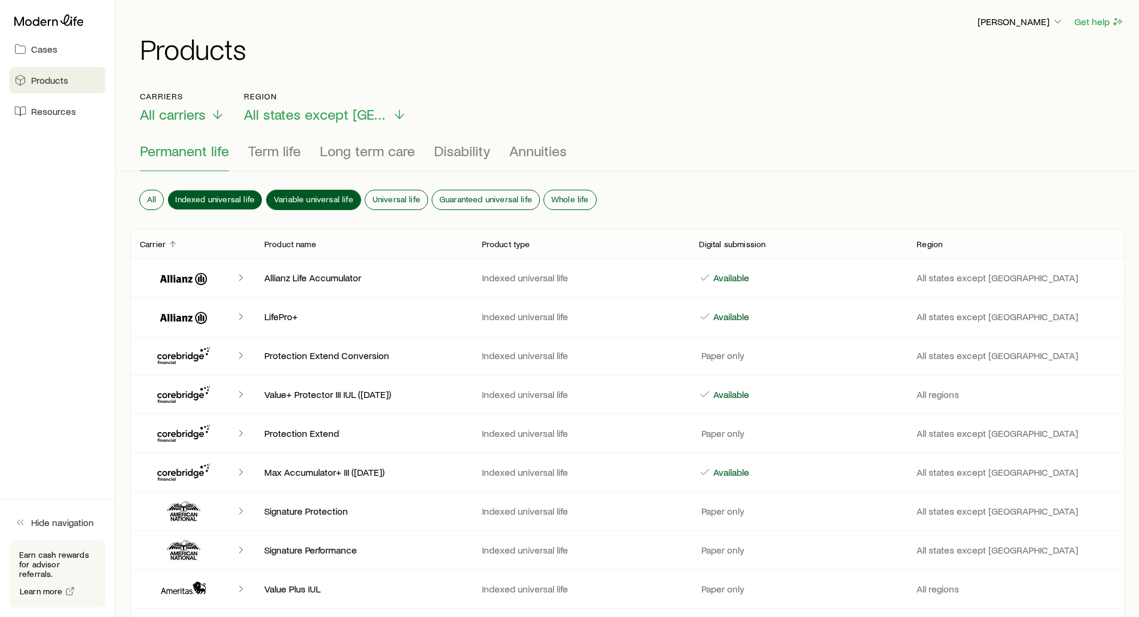
click at [306, 194] on span "Variable universal life" at bounding box center [314, 199] width 80 height 10
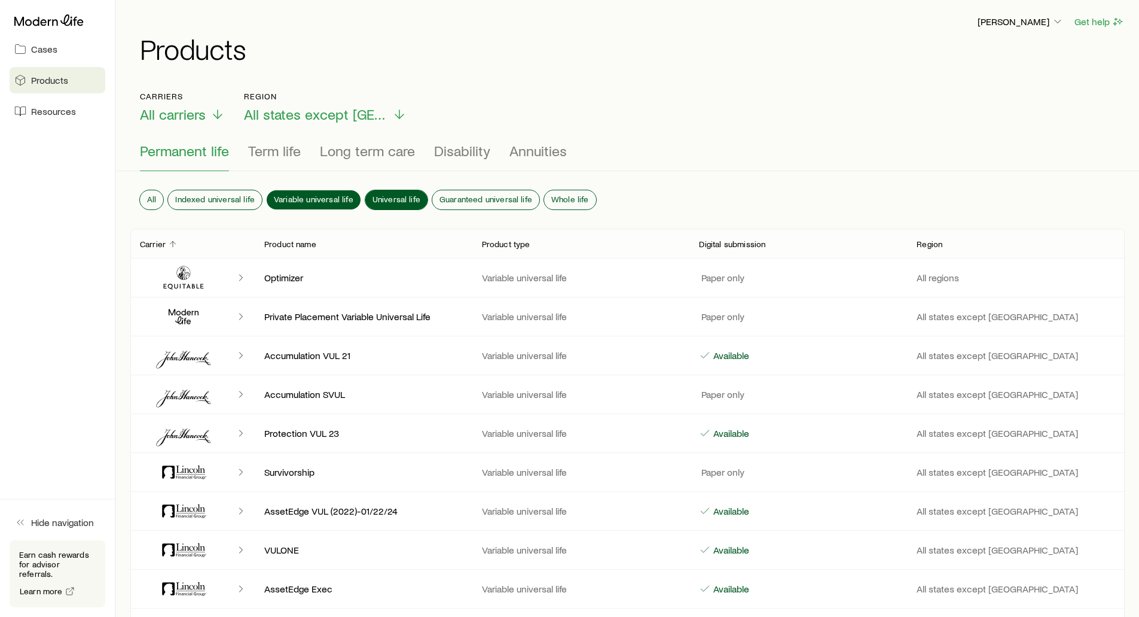
click at [395, 194] on span "Universal life" at bounding box center [397, 199] width 48 height 10
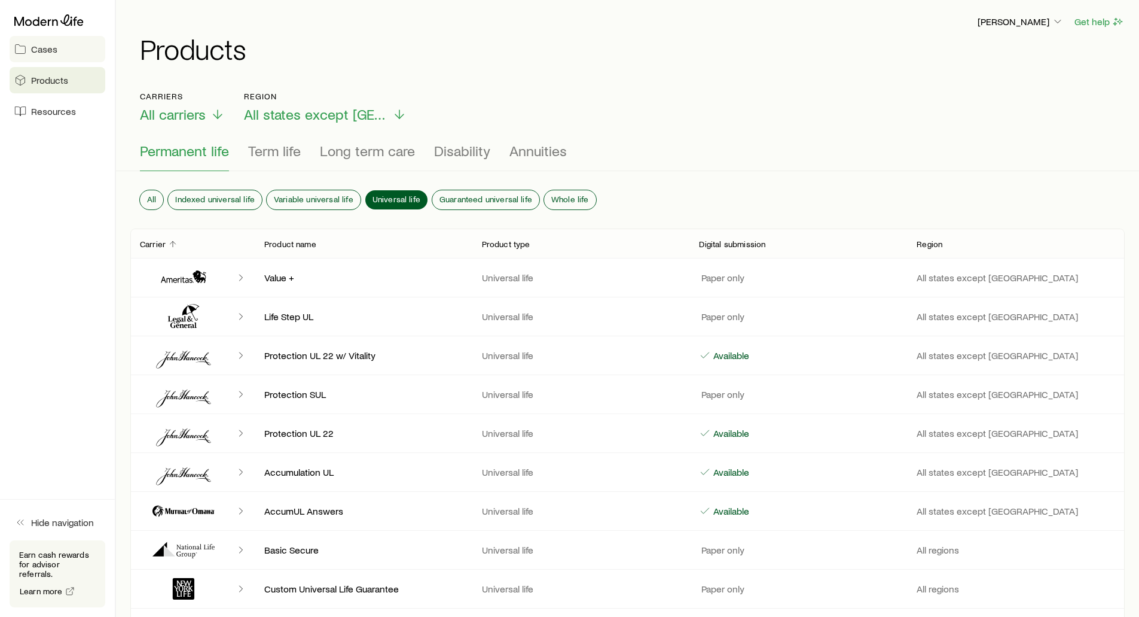
click at [37, 50] on span "Cases" at bounding box center [44, 49] width 26 height 12
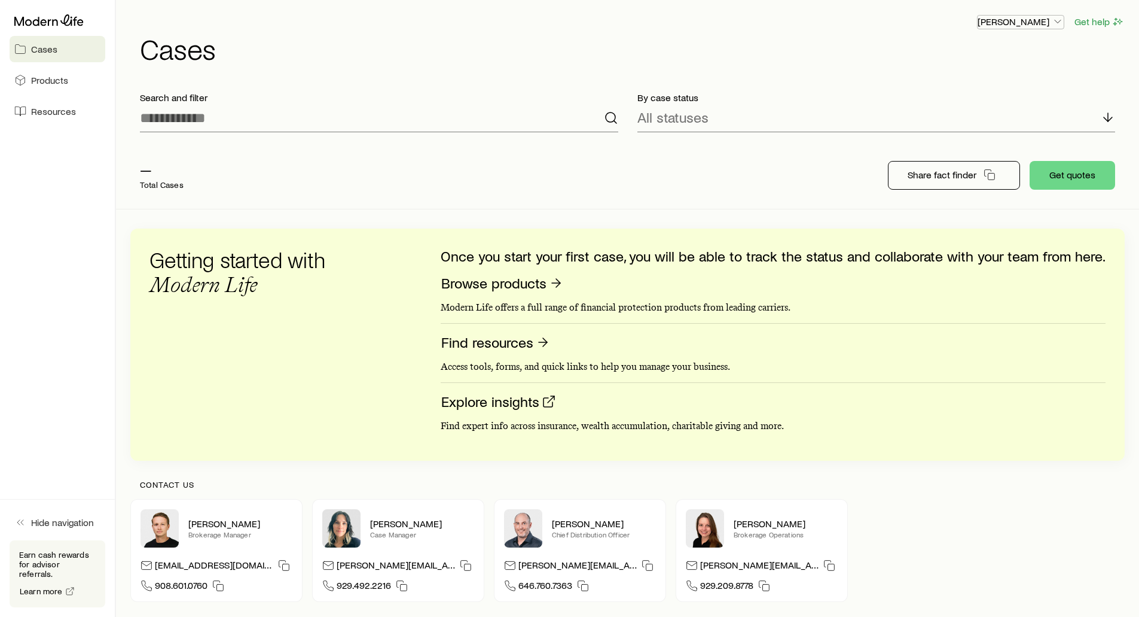
click at [1035, 17] on p "[PERSON_NAME]" at bounding box center [1021, 22] width 86 height 12
click at [982, 54] on span "Licenses and contracts" at bounding box center [997, 54] width 98 height 12
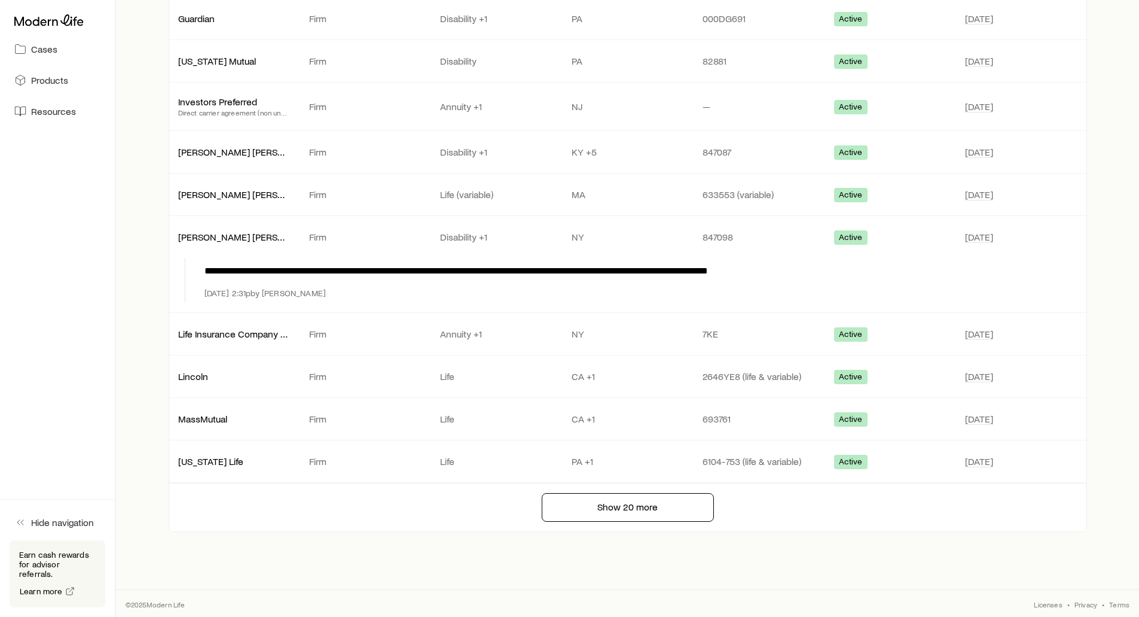
scroll to position [759, 0]
click at [621, 515] on button "Show 20 more" at bounding box center [628, 506] width 172 height 29
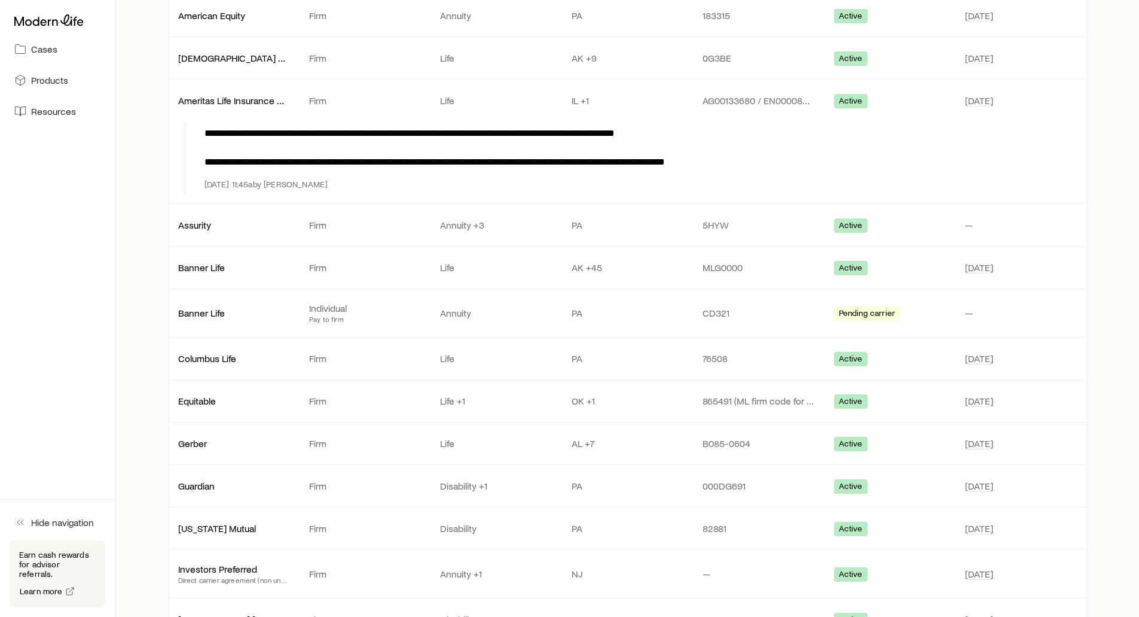
scroll to position [0, 0]
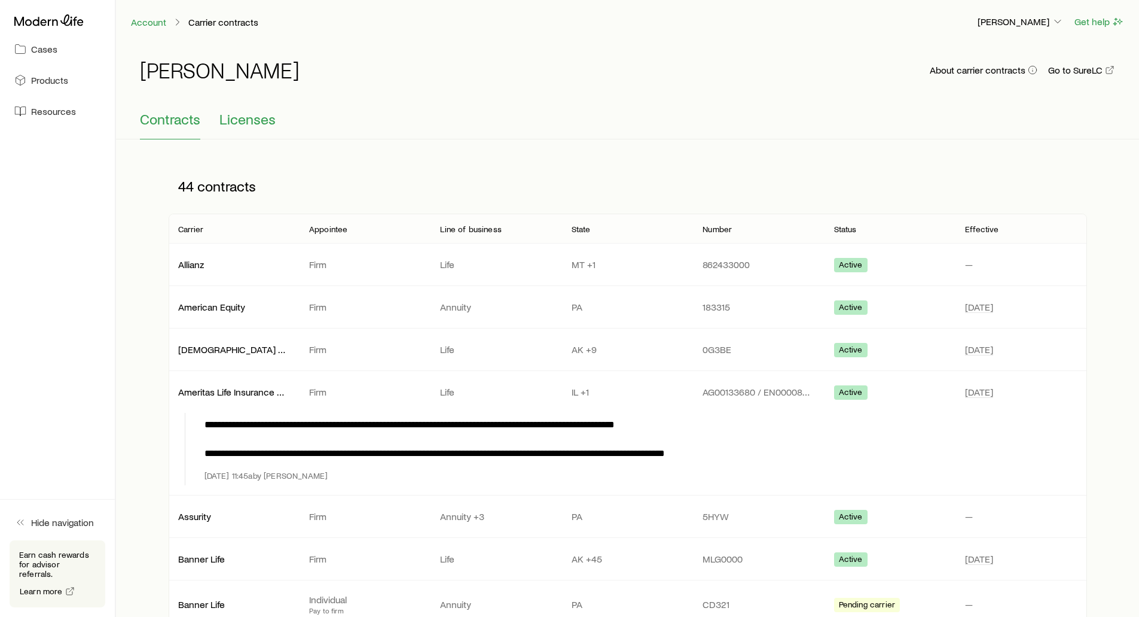
click at [249, 118] on span "Licenses" at bounding box center [248, 119] width 56 height 17
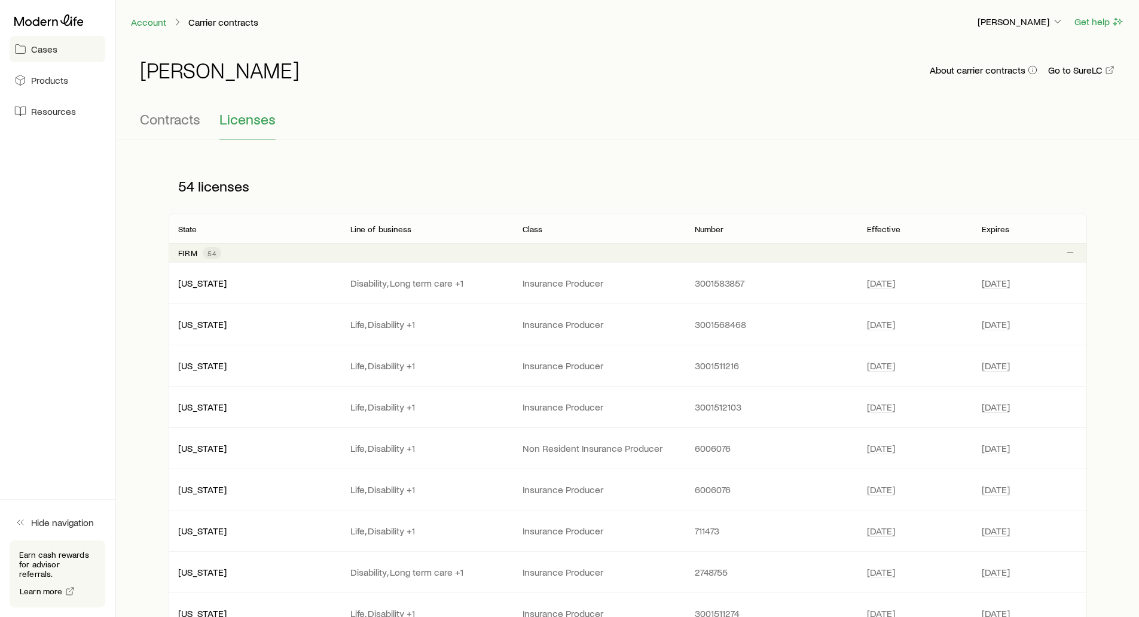
click at [49, 53] on span "Cases" at bounding box center [44, 49] width 26 height 12
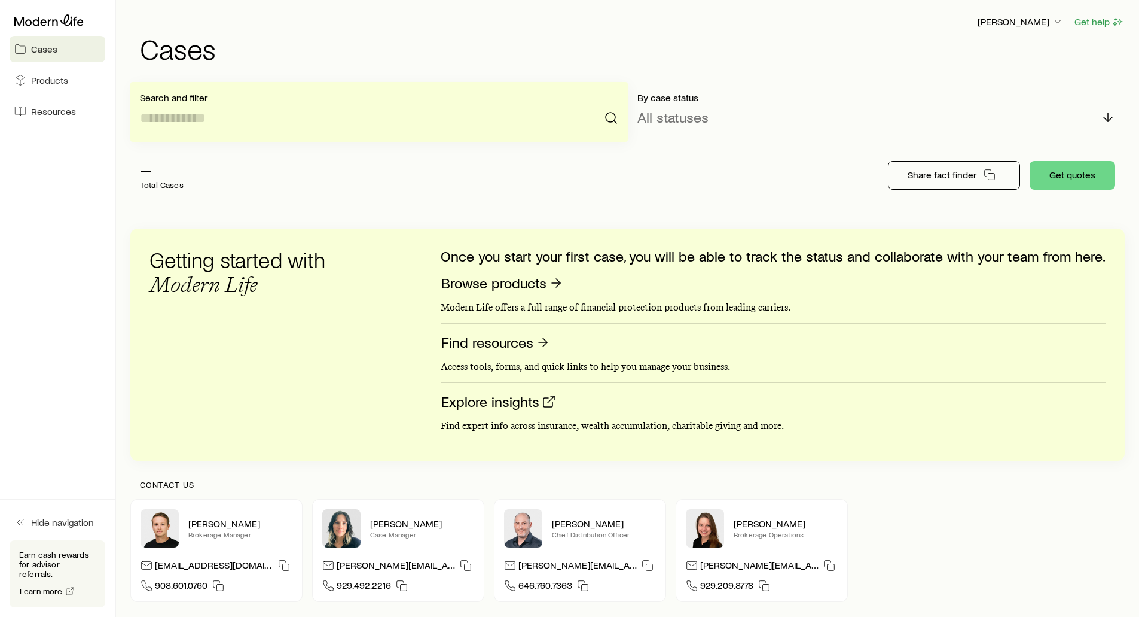
click at [421, 119] on input at bounding box center [379, 117] width 479 height 29
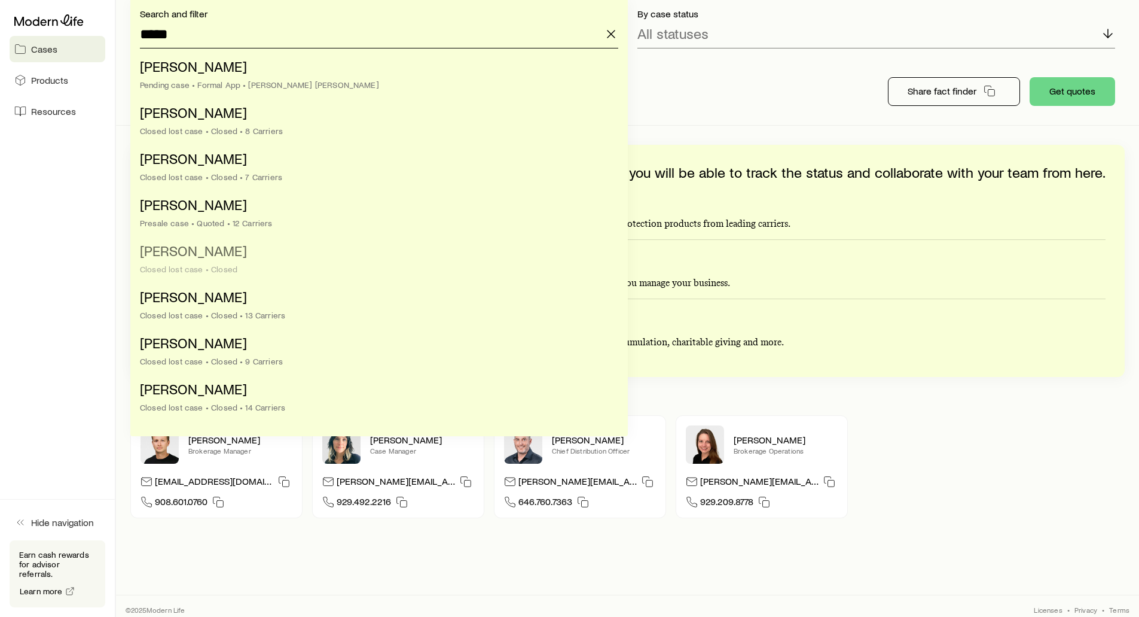
scroll to position [91, 0]
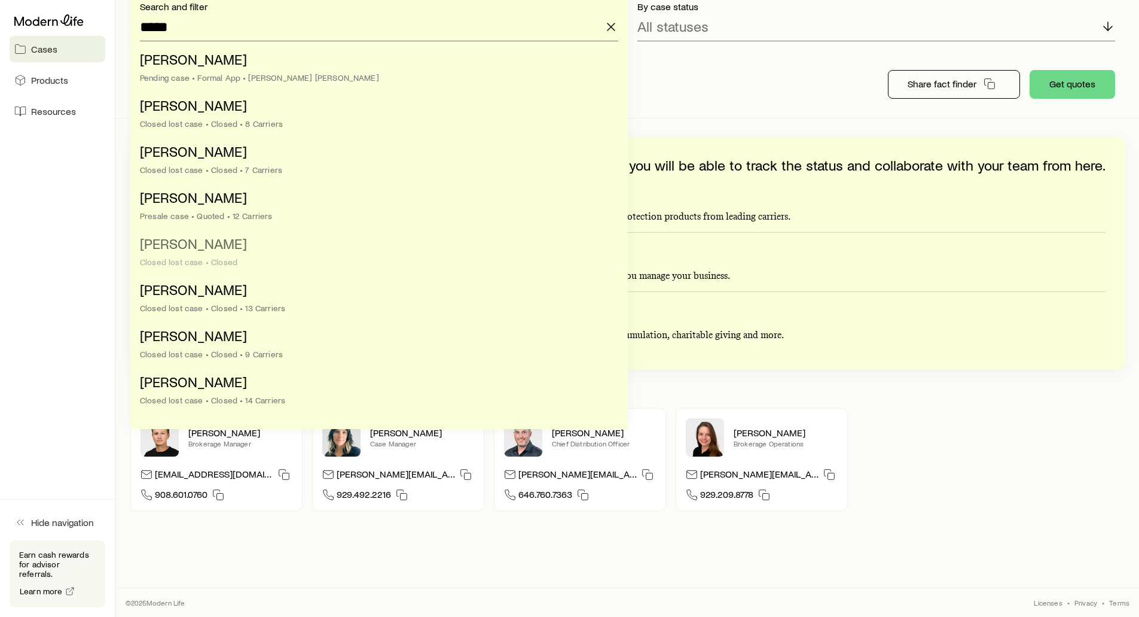
click at [169, 252] on li "Smith, John Closed lost case • Closed" at bounding box center [375, 253] width 471 height 46
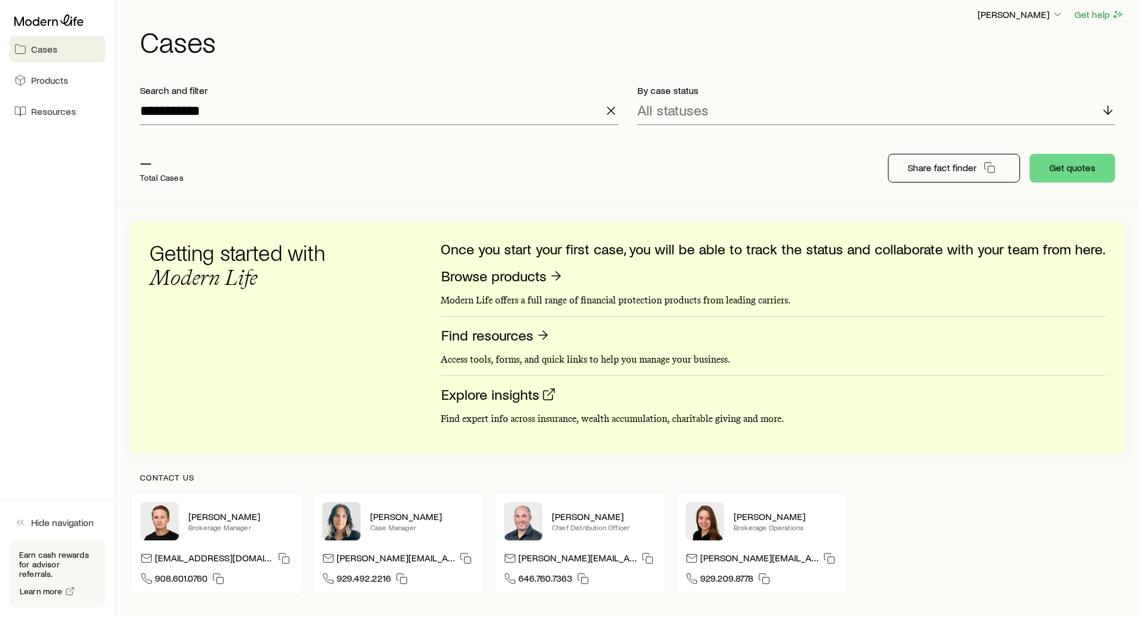
scroll to position [0, 0]
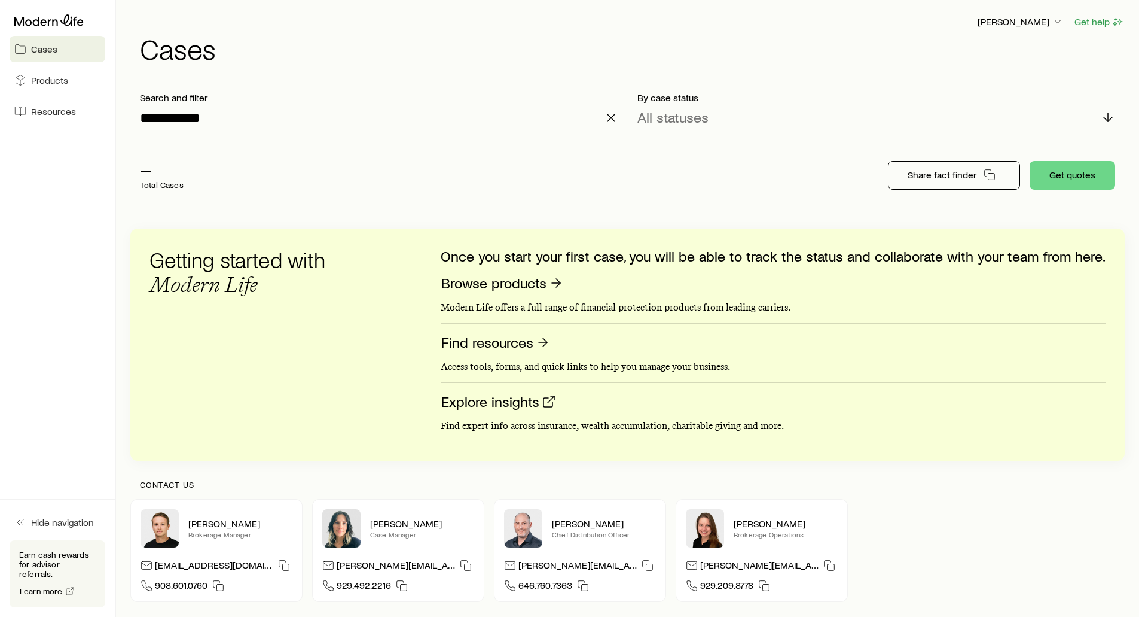
click at [854, 119] on div "All statuses" at bounding box center [877, 117] width 479 height 29
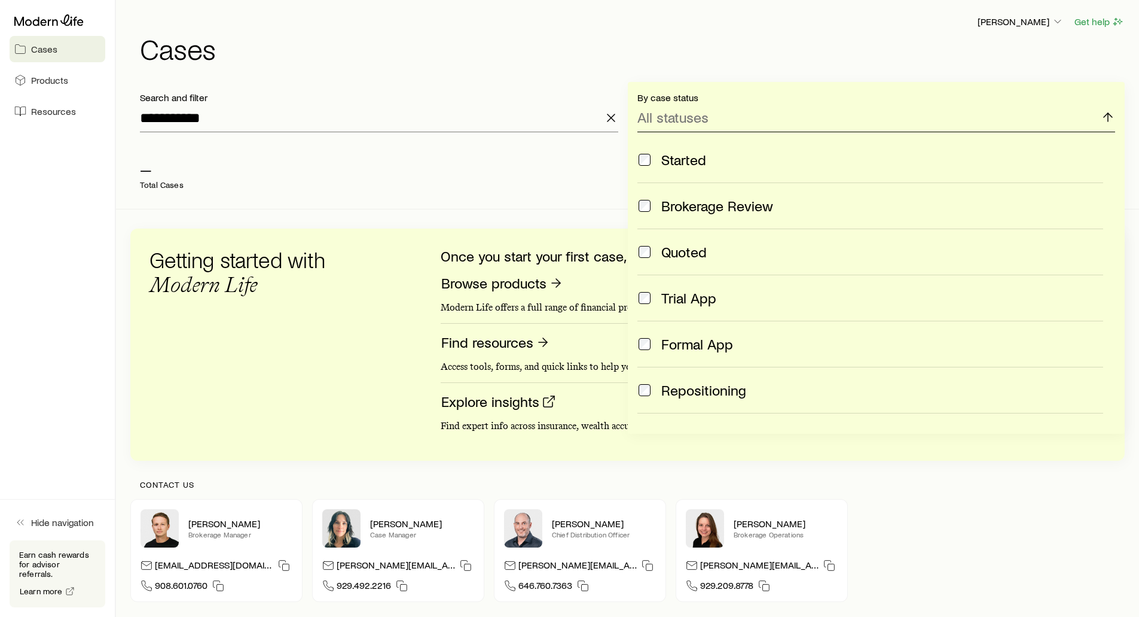
click at [854, 119] on div "All statuses" at bounding box center [877, 117] width 479 height 29
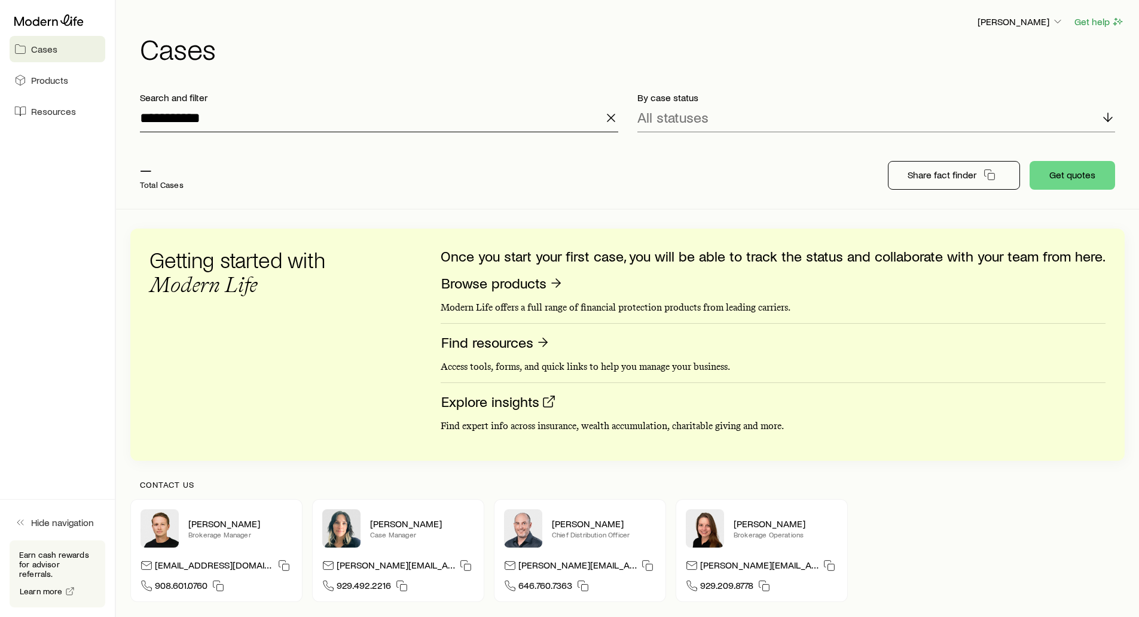
click at [355, 124] on input "**********" at bounding box center [379, 117] width 479 height 29
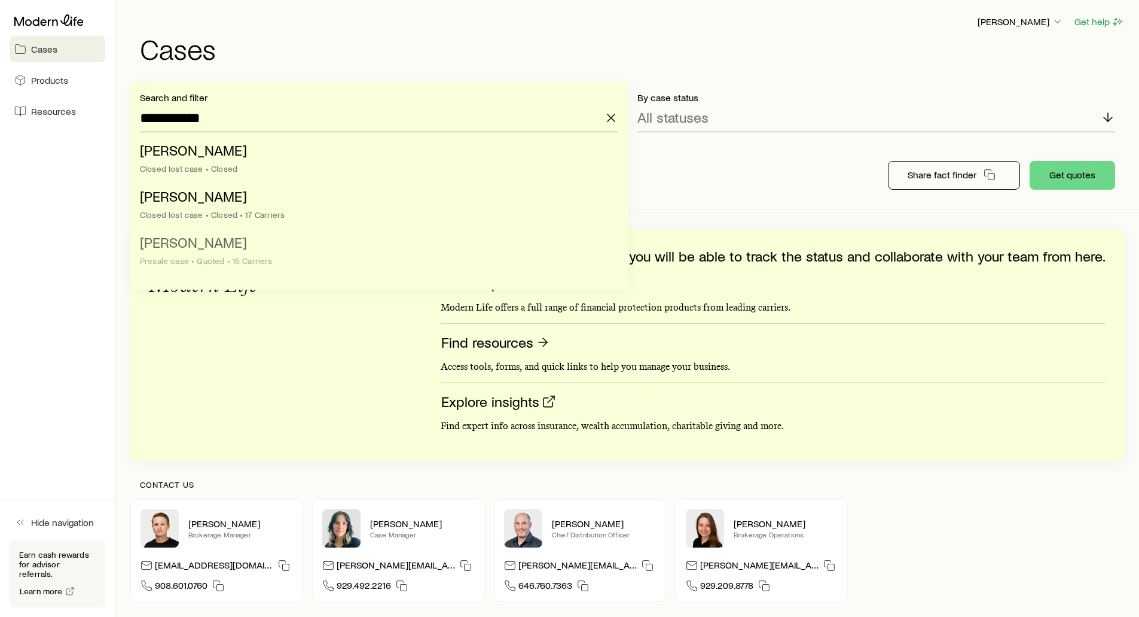
click at [170, 241] on span "[PERSON_NAME]" at bounding box center [193, 241] width 107 height 17
type input "**********"
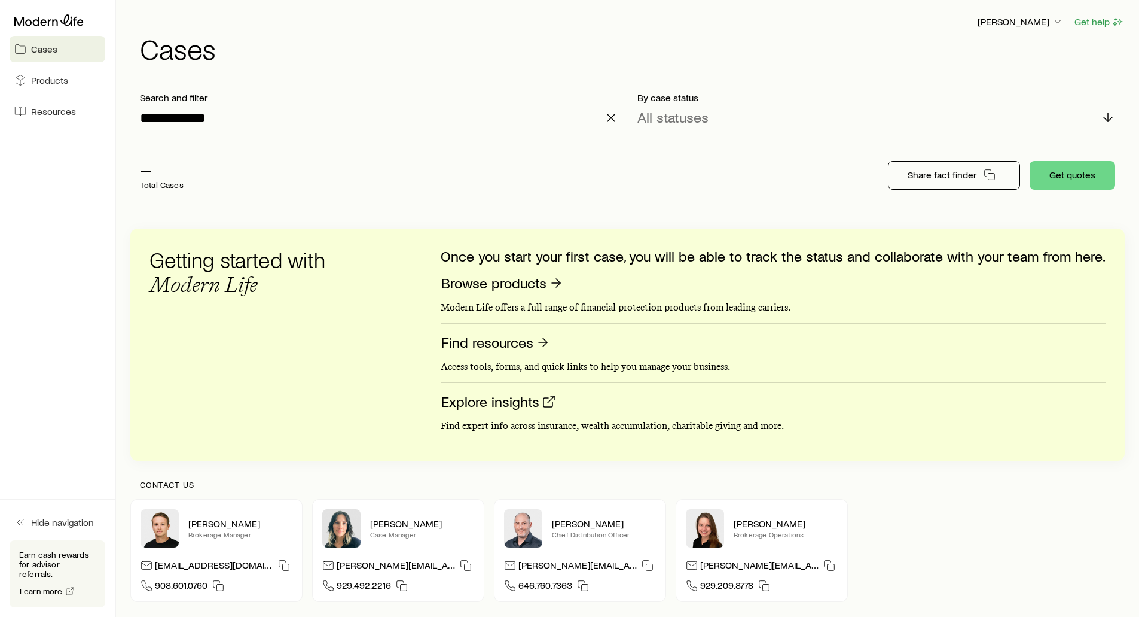
click at [220, 193] on div "— Total Cases" at bounding box center [321, 175] width 383 height 48
click at [1010, 20] on p "[PERSON_NAME]" at bounding box center [1021, 22] width 86 height 12
click at [972, 113] on span "Sign out" at bounding box center [964, 112] width 33 height 12
click at [44, 122] on link "Resources" at bounding box center [58, 111] width 96 height 26
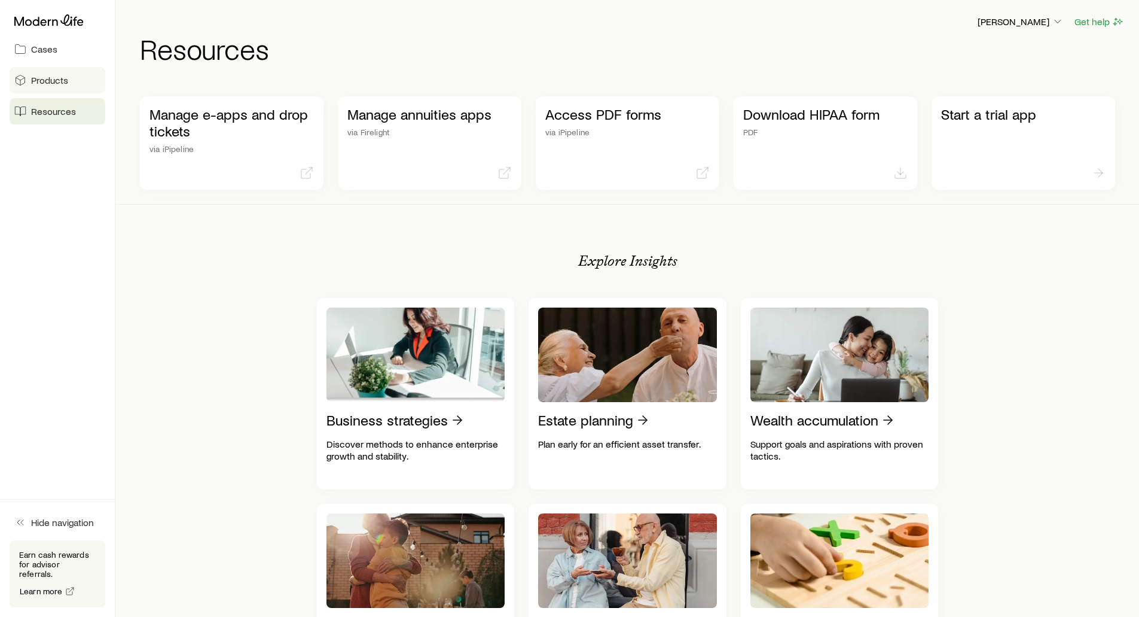
click at [56, 79] on span "Products" at bounding box center [49, 80] width 37 height 12
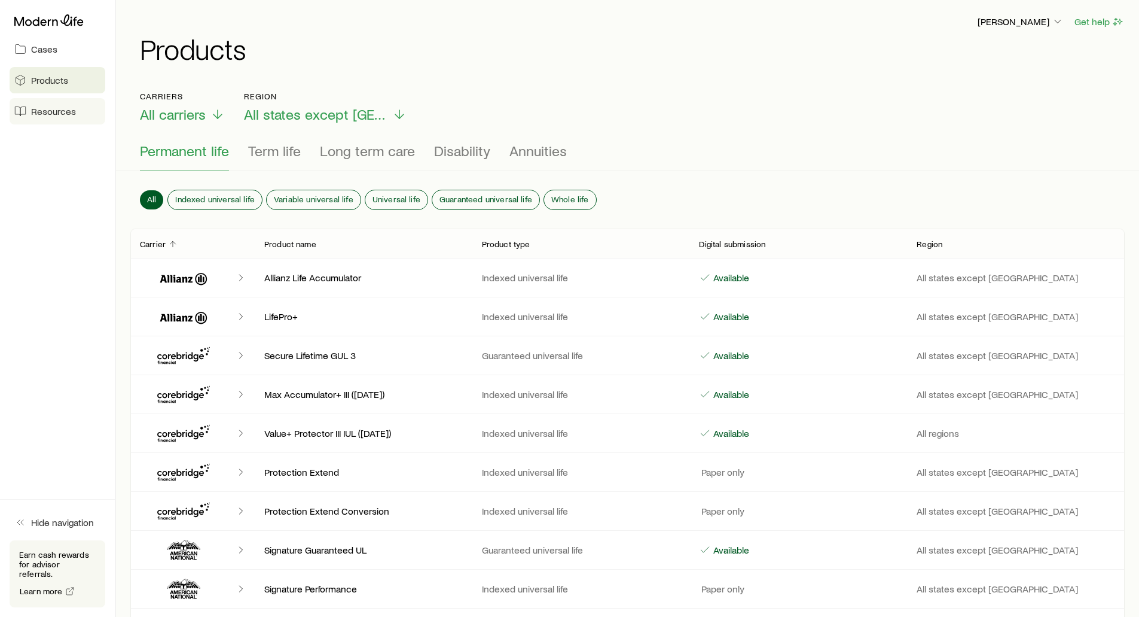
click at [56, 121] on link "Resources" at bounding box center [58, 111] width 96 height 26
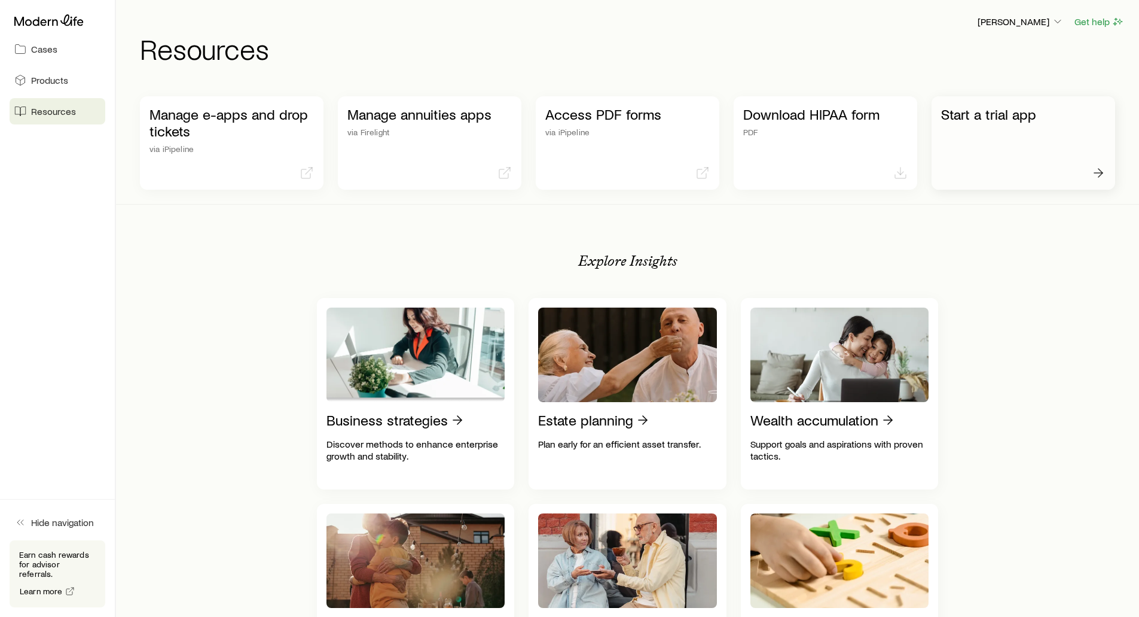
click at [984, 116] on p "Start a trial app" at bounding box center [1023, 114] width 164 height 17
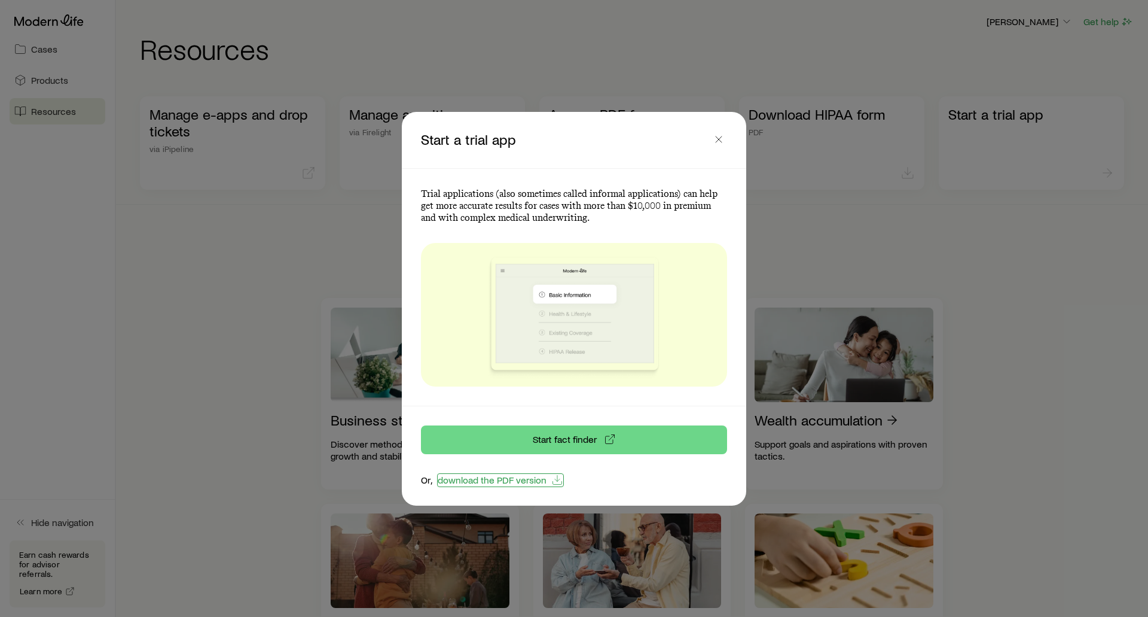
click at [505, 476] on link "download the PDF version" at bounding box center [500, 480] width 127 height 14
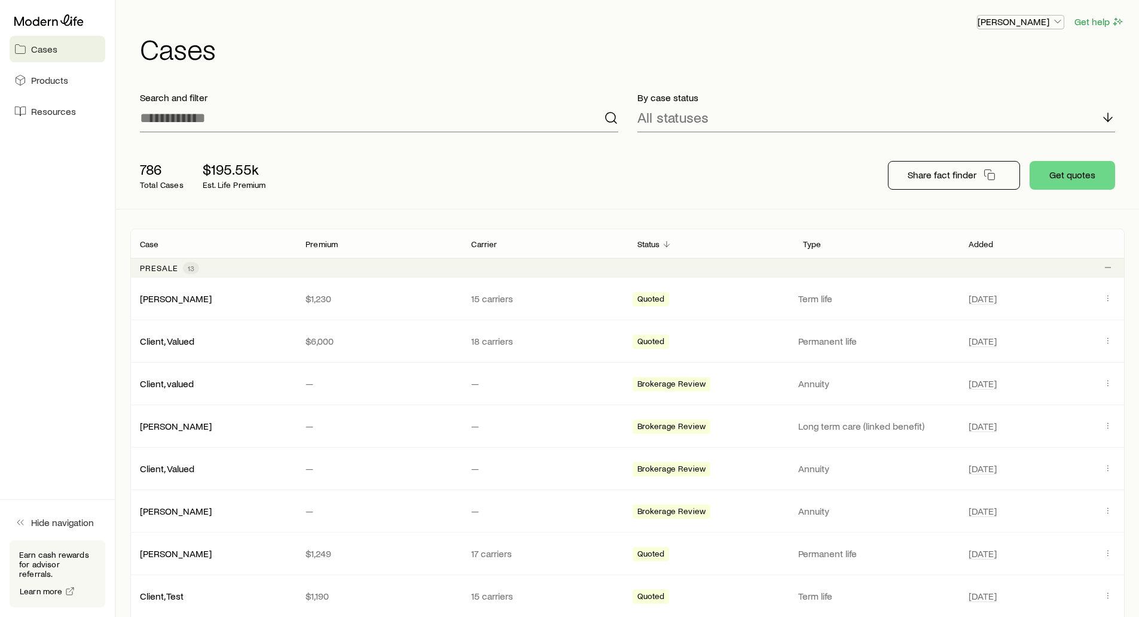
click at [1025, 29] on button "[PERSON_NAME]" at bounding box center [1020, 22] width 87 height 14
click at [972, 117] on span "Sign out" at bounding box center [964, 112] width 33 height 12
click at [1036, 25] on p "[PERSON_NAME]" at bounding box center [1021, 22] width 86 height 12
click at [944, 114] on button "Sign out" at bounding box center [994, 113] width 134 height 22
